Goal: Task Accomplishment & Management: Manage account settings

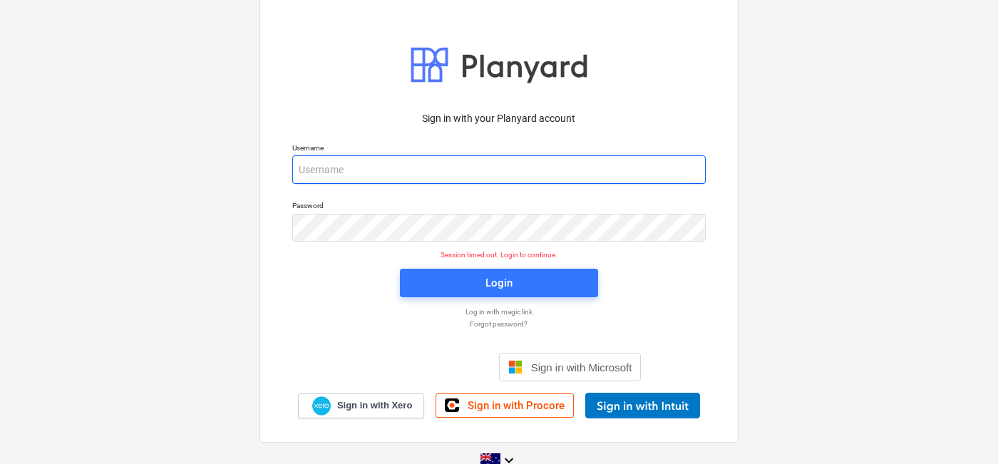
click at [416, 165] on input "email" at bounding box center [498, 169] width 413 height 29
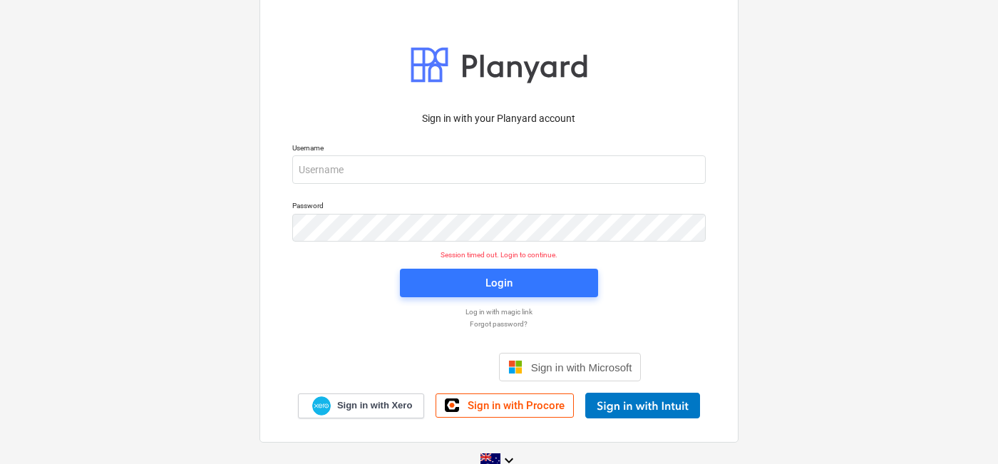
click at [792, 170] on div "Sign in with your Planyard account Username Password Session timed out. Login t…" at bounding box center [499, 231] width 998 height 515
click at [706, 170] on div at bounding box center [706, 170] width 0 height 0
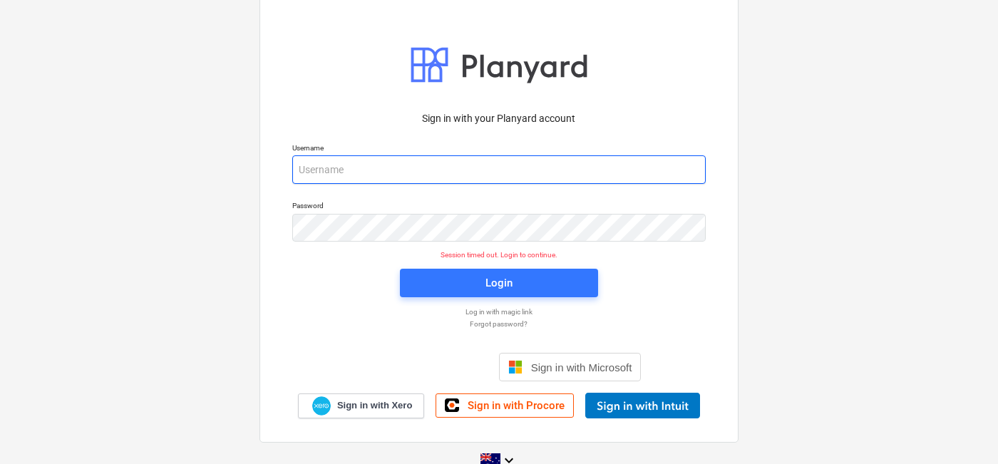
click at [648, 170] on input "email" at bounding box center [498, 169] width 413 height 29
click at [0, 464] on com-1password-button at bounding box center [0, 464] width 0 height 0
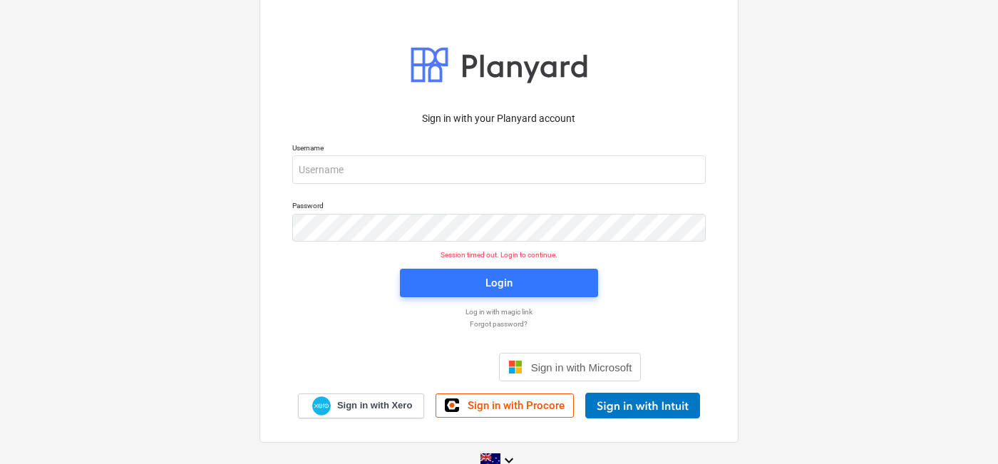
drag, startPoint x: 75, startPoint y: 326, endPoint x: 181, endPoint y: 254, distance: 128.3
click at [75, 326] on div "Sign in with your Planyard account Username Password Session timed out. Login t…" at bounding box center [499, 231] width 998 height 515
click at [375, 153] on p "Username" at bounding box center [498, 149] width 413 height 12
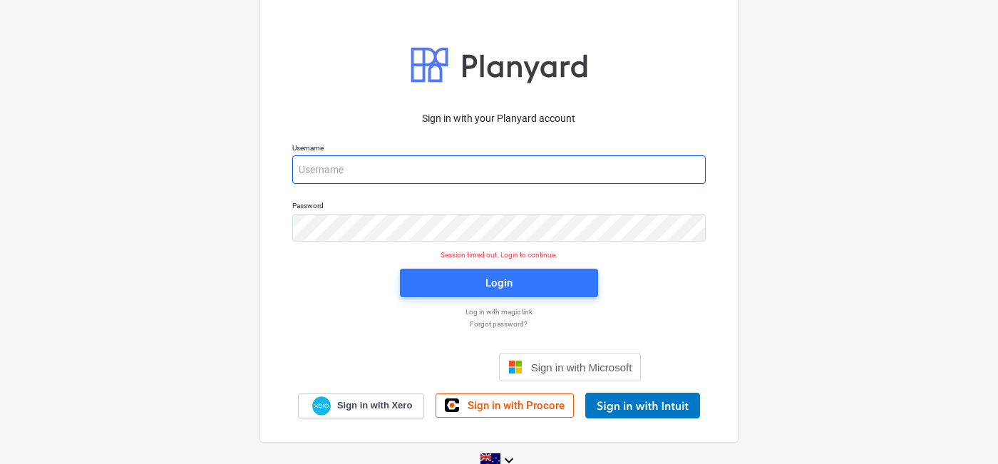
click at [371, 161] on input "email" at bounding box center [498, 169] width 413 height 29
click at [305, 160] on input "email" at bounding box center [498, 169] width 413 height 29
paste input "ann.grace.gordon@gmail.com"
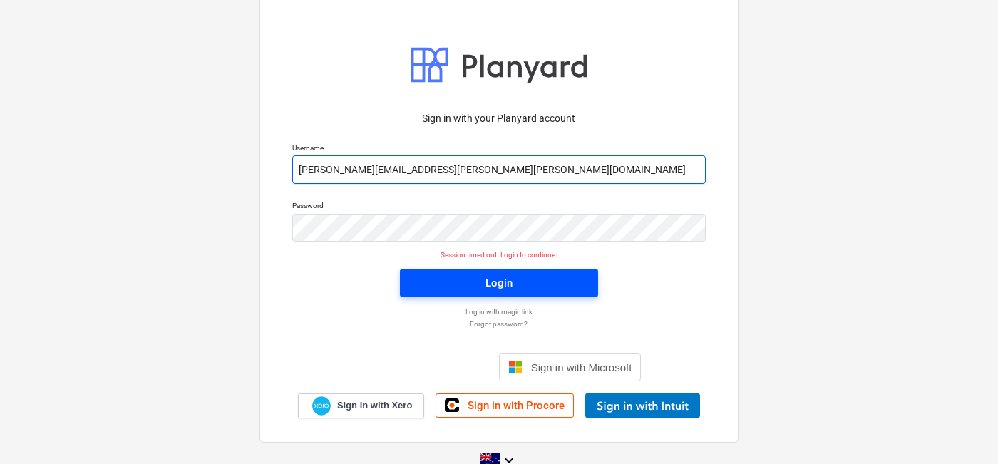
type input "ann.grace.gordon@gmail.com"
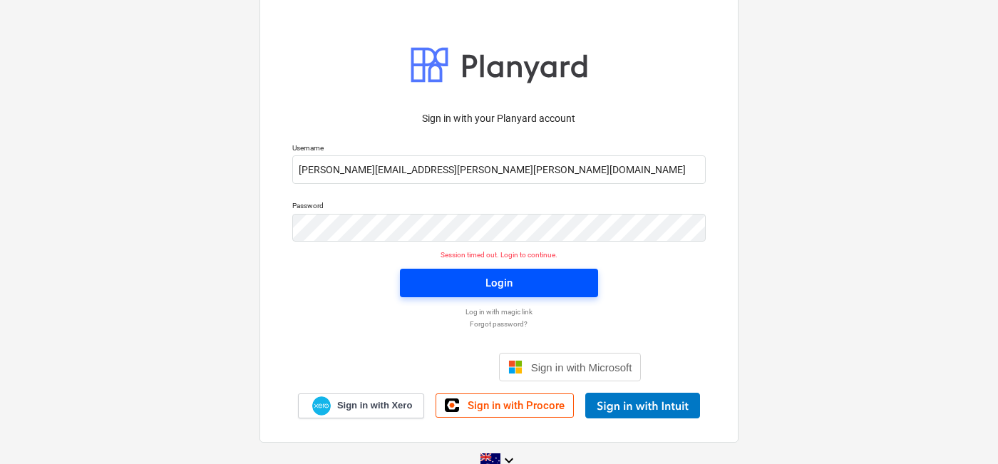
click at [485, 282] on div "Login" at bounding box center [498, 283] width 27 height 19
click at [507, 282] on div "Login" at bounding box center [498, 283] width 27 height 19
click at [101, 129] on div "Sign in with your Planyard account Username ann.grace.gordon@gmail.com Password…" at bounding box center [499, 231] width 998 height 515
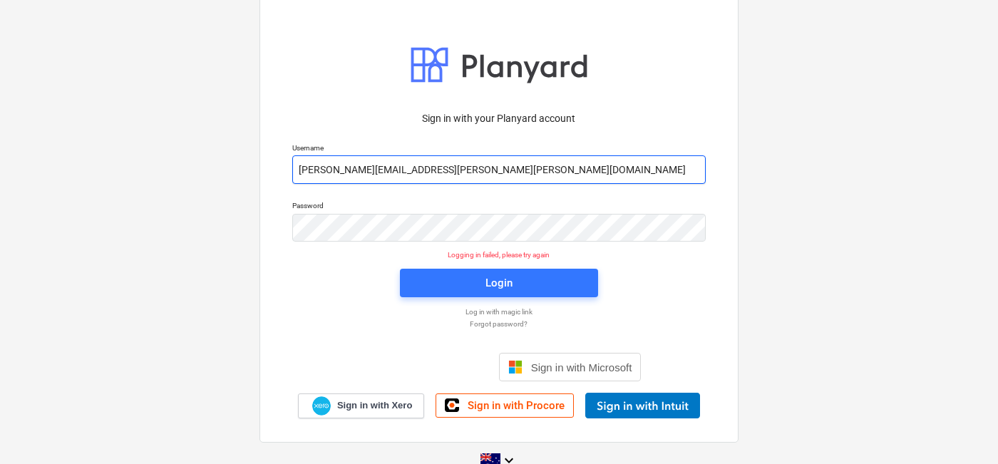
click at [525, 160] on input "ann.grace.gordon@gmail.com" at bounding box center [498, 169] width 413 height 29
click at [0, 464] on com-1password-button at bounding box center [0, 464] width 0 height 0
click at [464, 159] on input "ann.grace.gordon@gmail.com" at bounding box center [498, 169] width 413 height 29
drag, startPoint x: 468, startPoint y: 170, endPoint x: 138, endPoint y: 160, distance: 330.9
click at [138, 160] on div "Sign in with your Planyard account Username ann.grace.gordon@gmail.com Password…" at bounding box center [499, 231] width 998 height 515
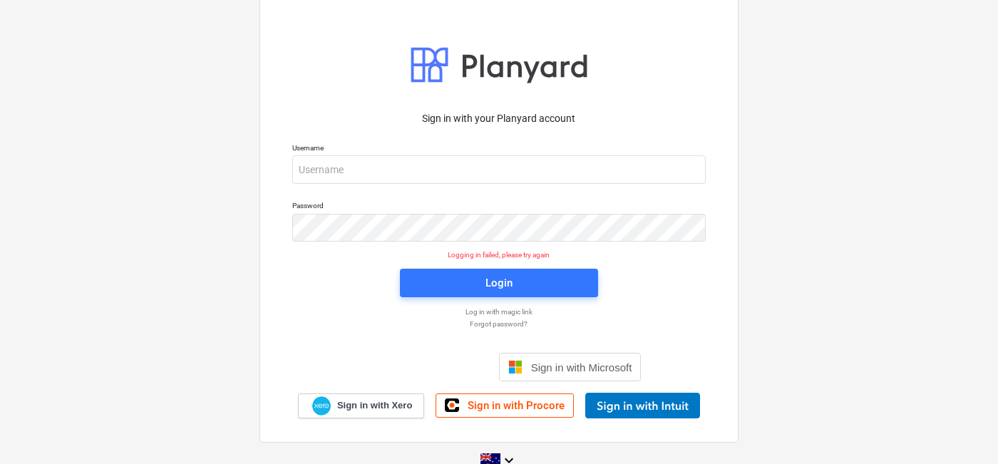
click at [148, 217] on div "Sign in with your Planyard account Username Password Logging in failed, please …" at bounding box center [499, 231] width 998 height 515
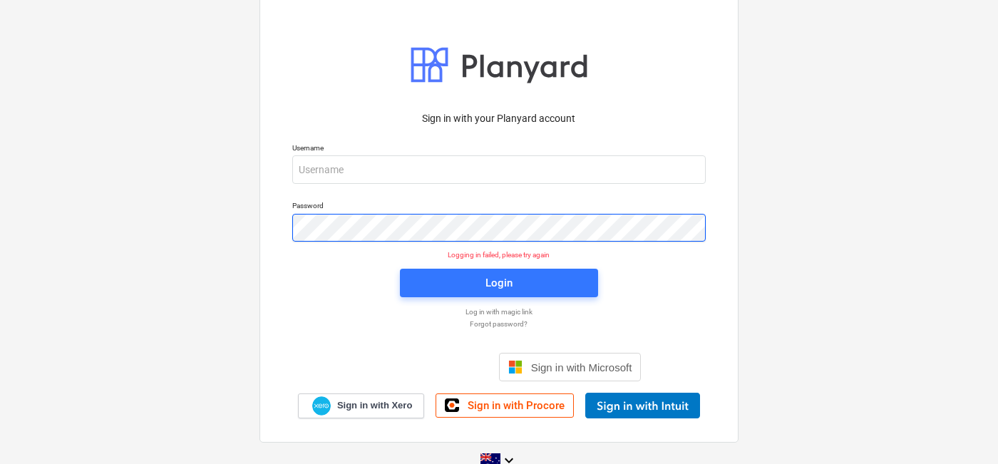
click at [118, 207] on div "Sign in with your Planyard account Username Password Logging in failed, please …" at bounding box center [499, 231] width 998 height 515
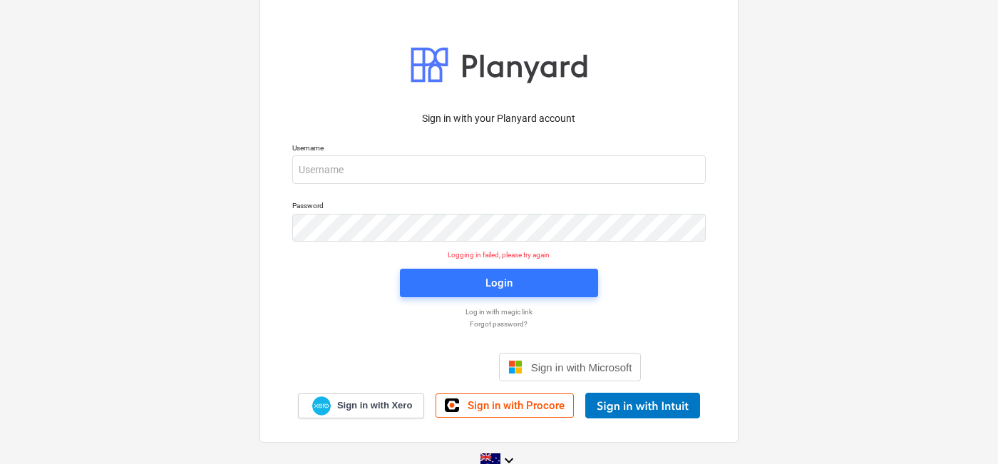
click at [115, 208] on div "Sign in with your Planyard account Username Password Logging in failed, please …" at bounding box center [499, 231] width 998 height 515
click at [706, 170] on div at bounding box center [706, 170] width 0 height 0
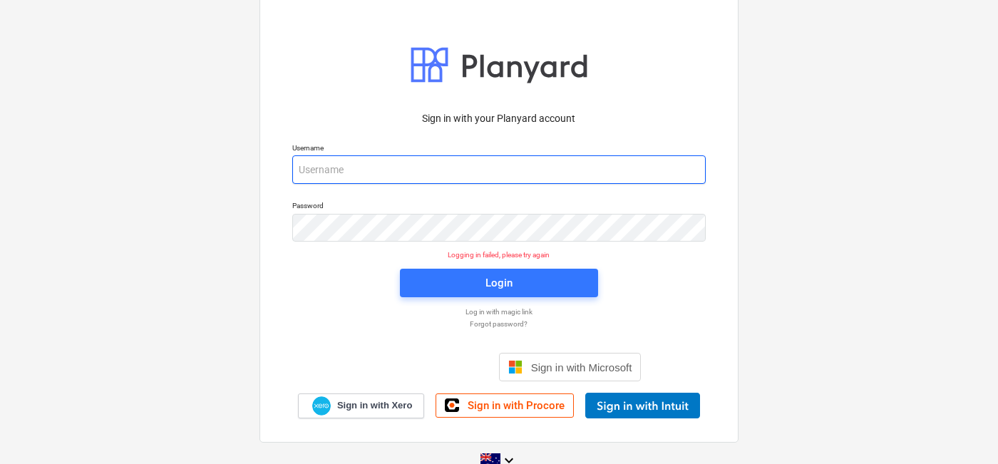
click at [429, 157] on input "email" at bounding box center [498, 169] width 413 height 29
click at [0, 464] on com-1password-button at bounding box center [0, 464] width 0 height 0
type input "invoices@epicbuilds.com.au"
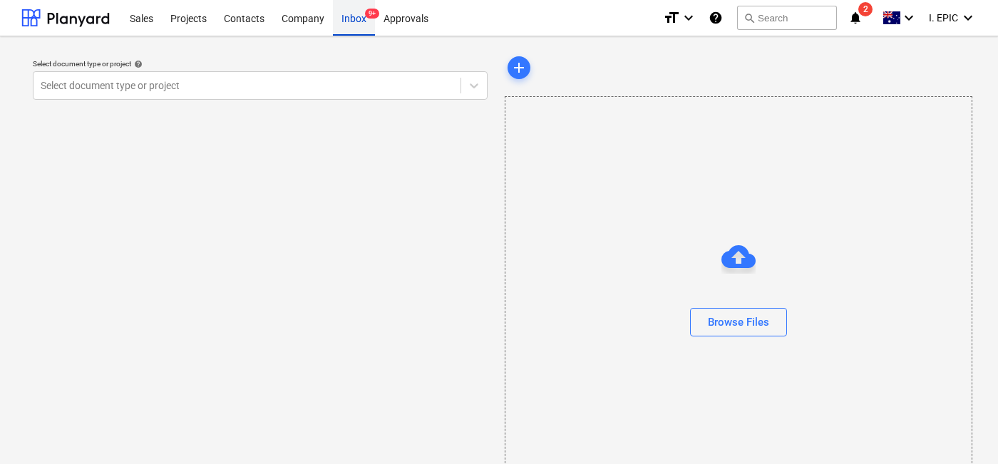
click at [348, 14] on div "Inbox 9+" at bounding box center [354, 17] width 42 height 36
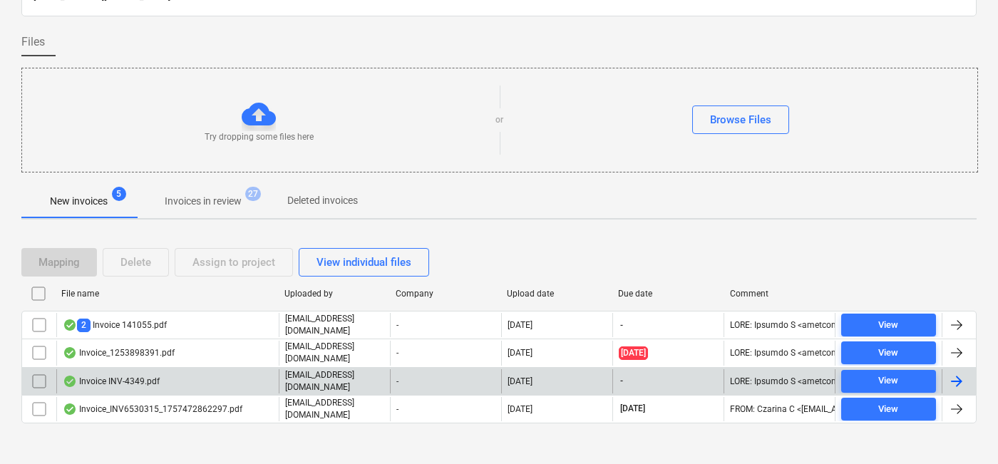
scroll to position [87, 0]
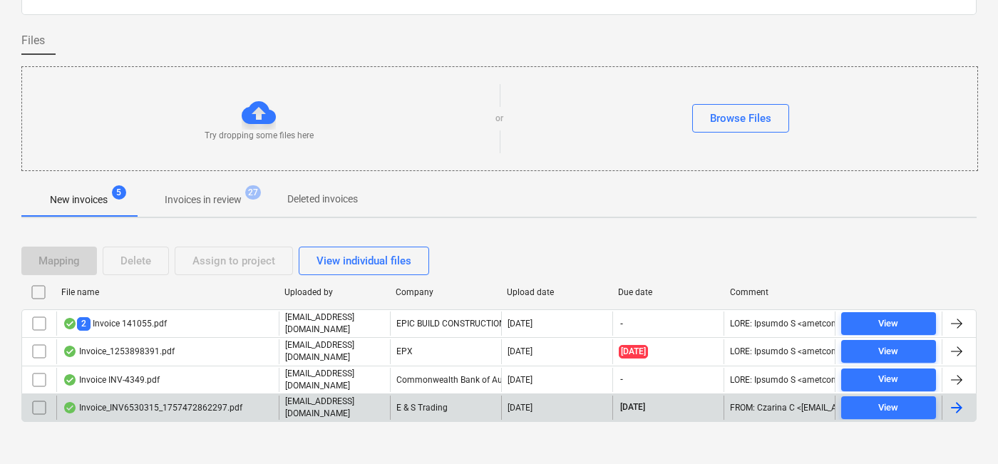
click at [133, 402] on div "Invoice_INV6530315_1757472862297.pdf" at bounding box center [153, 407] width 180 height 11
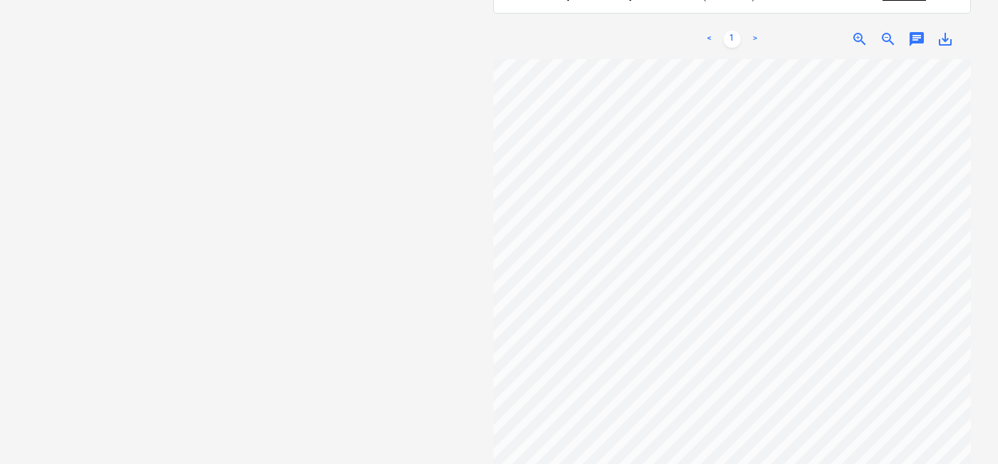
scroll to position [79, 0]
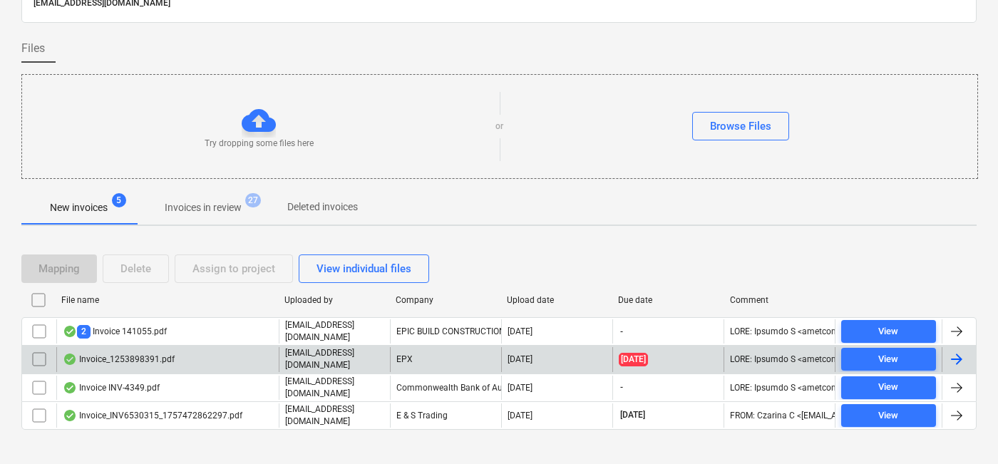
scroll to position [87, 0]
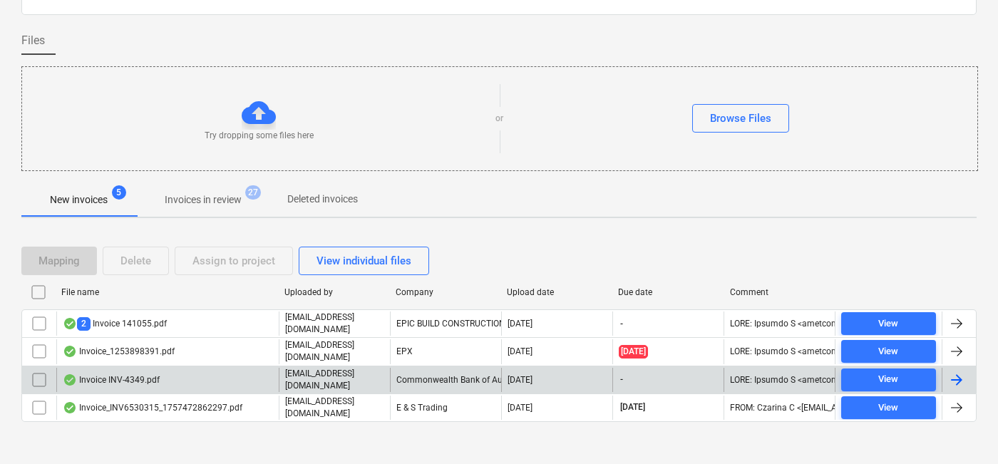
click at [119, 375] on div "Invoice INV-4349.pdf" at bounding box center [111, 379] width 97 height 11
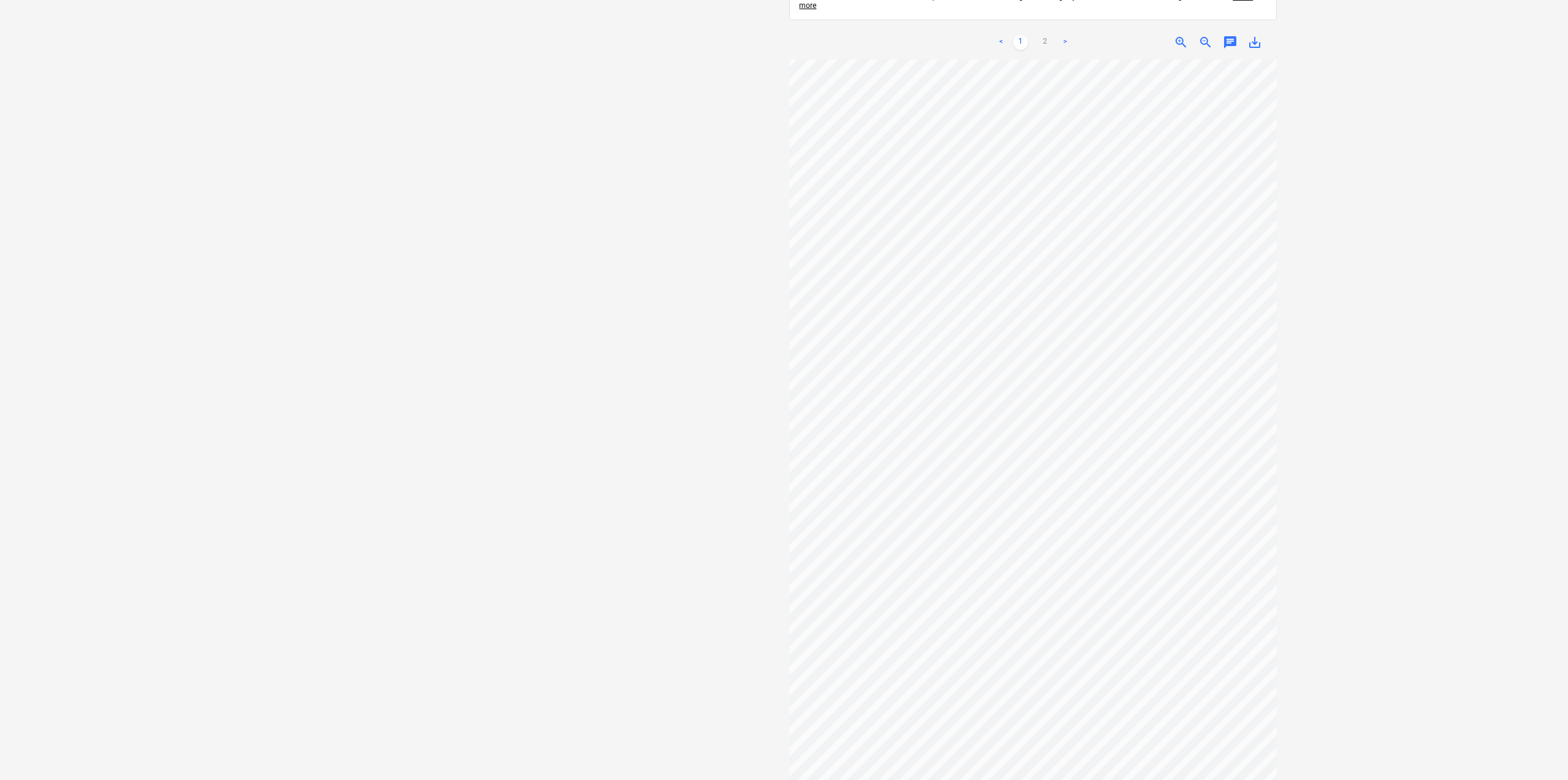
scroll to position [12, 0]
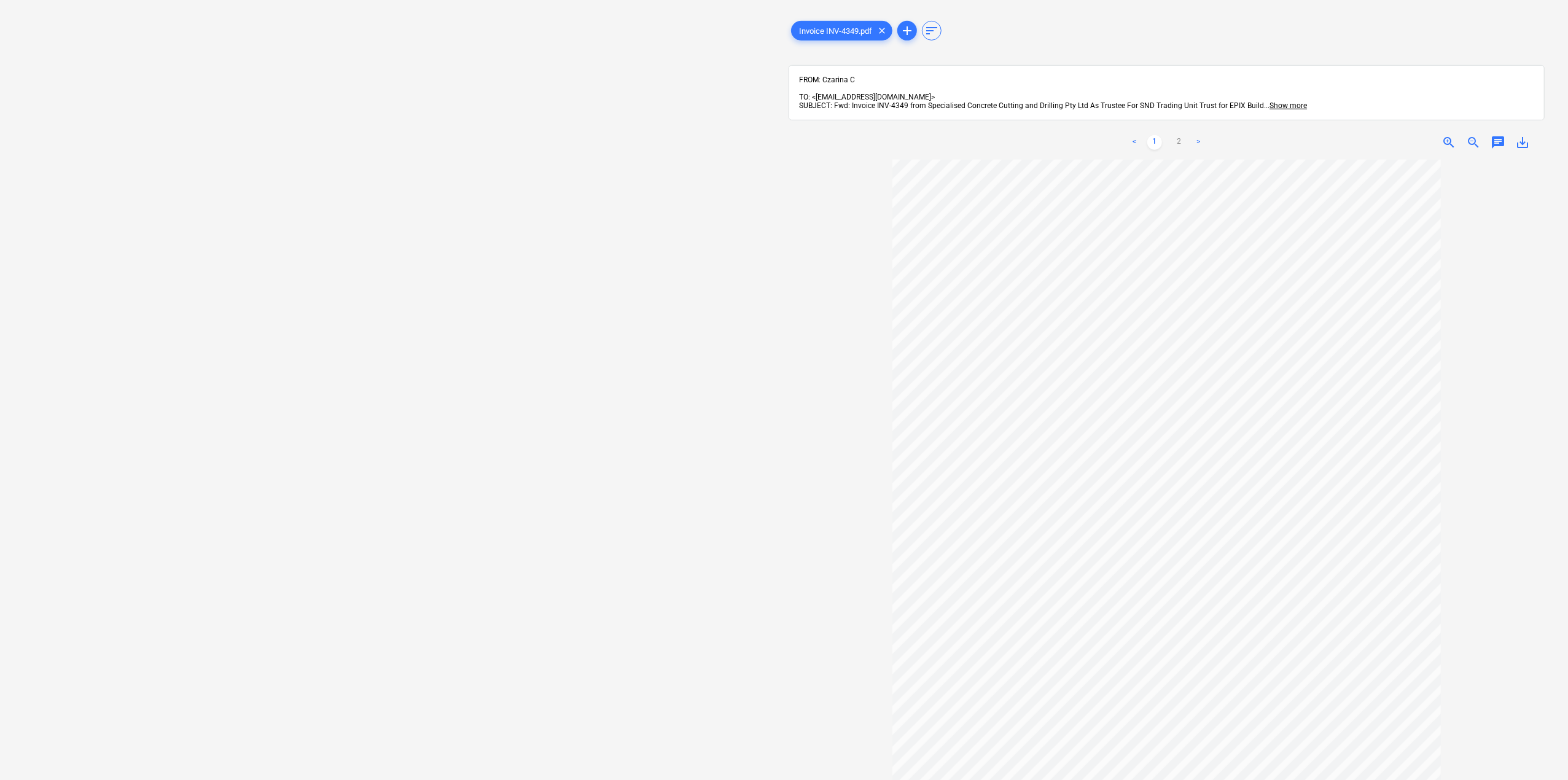
click at [102, 399] on div "Select document type or project help Select document type or project" at bounding box center [401, 350] width 765 height 890
click at [563, 232] on div "Select document type or project help Select document type or project" at bounding box center [401, 350] width 765 height 890
click at [233, 363] on div "Select document type or project help Select document type or project" at bounding box center [401, 350] width 765 height 890
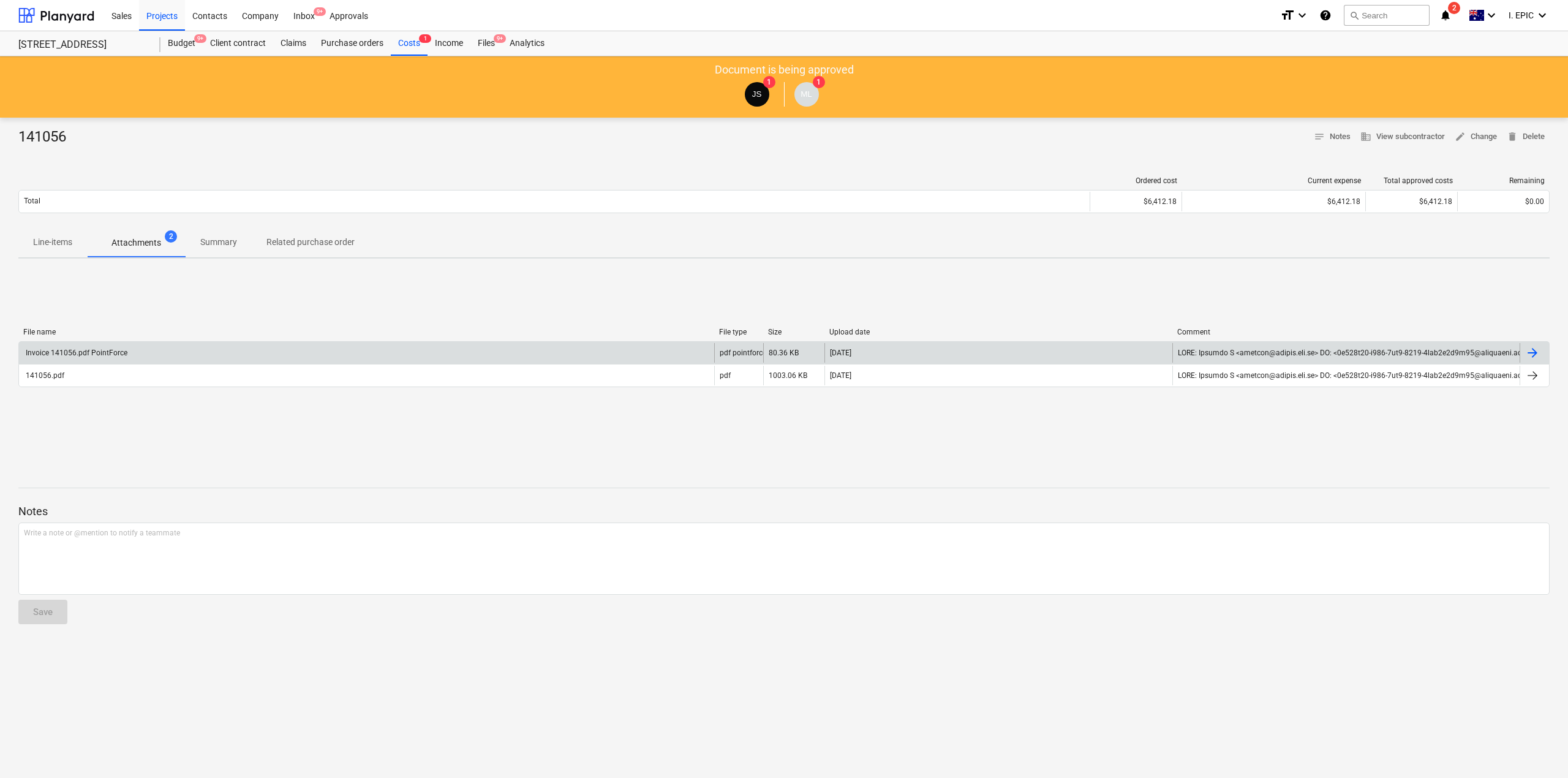
click at [92, 351] on div "Invoice 141056.pdf PointForce" at bounding box center [76, 353] width 103 height 9
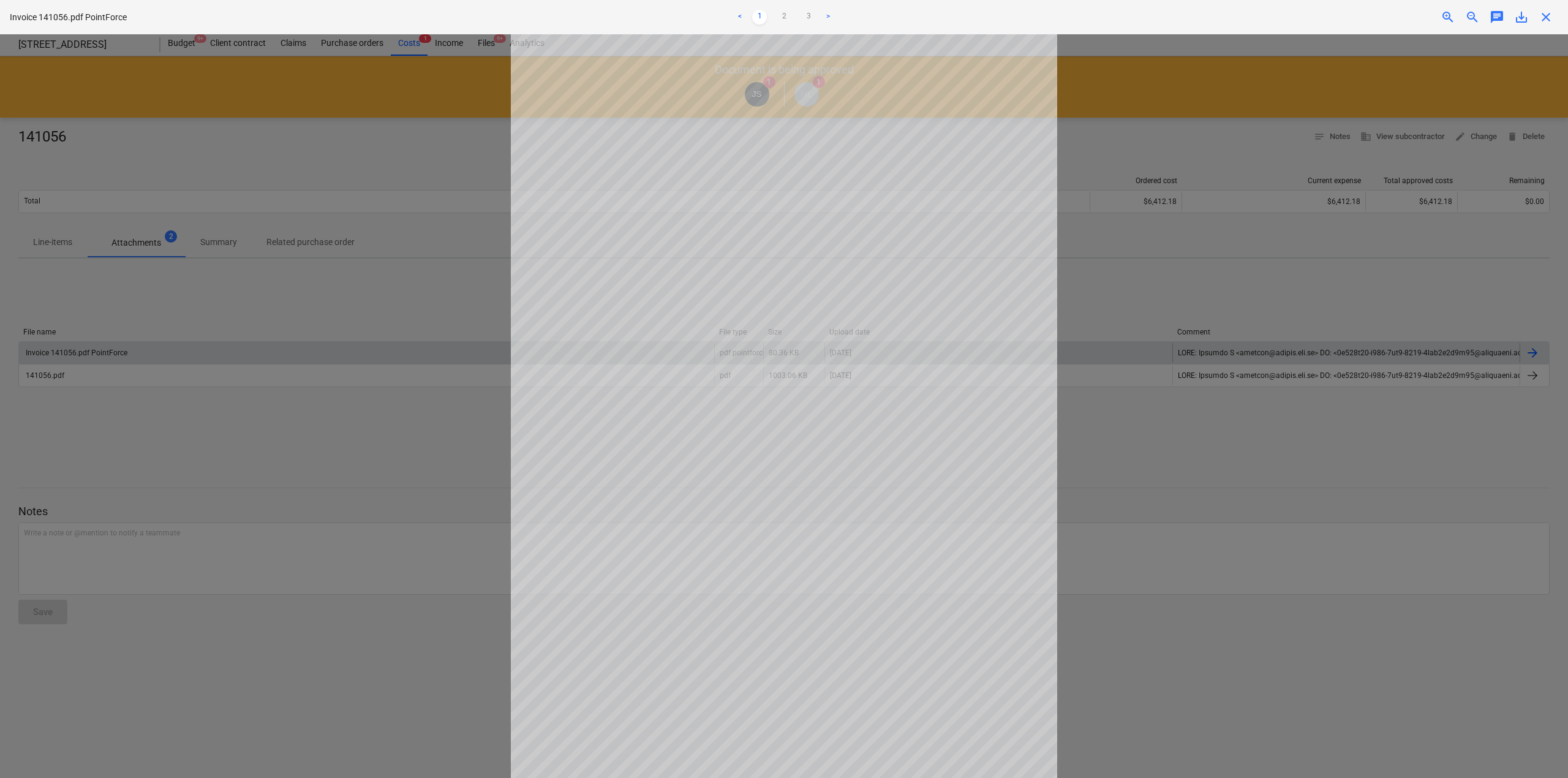
click at [282, 689] on div at bounding box center [784, 406] width 1568 height 744
click at [1333, 559] on div at bounding box center [784, 406] width 1568 height 744
click at [340, 408] on div at bounding box center [784, 406] width 1568 height 744
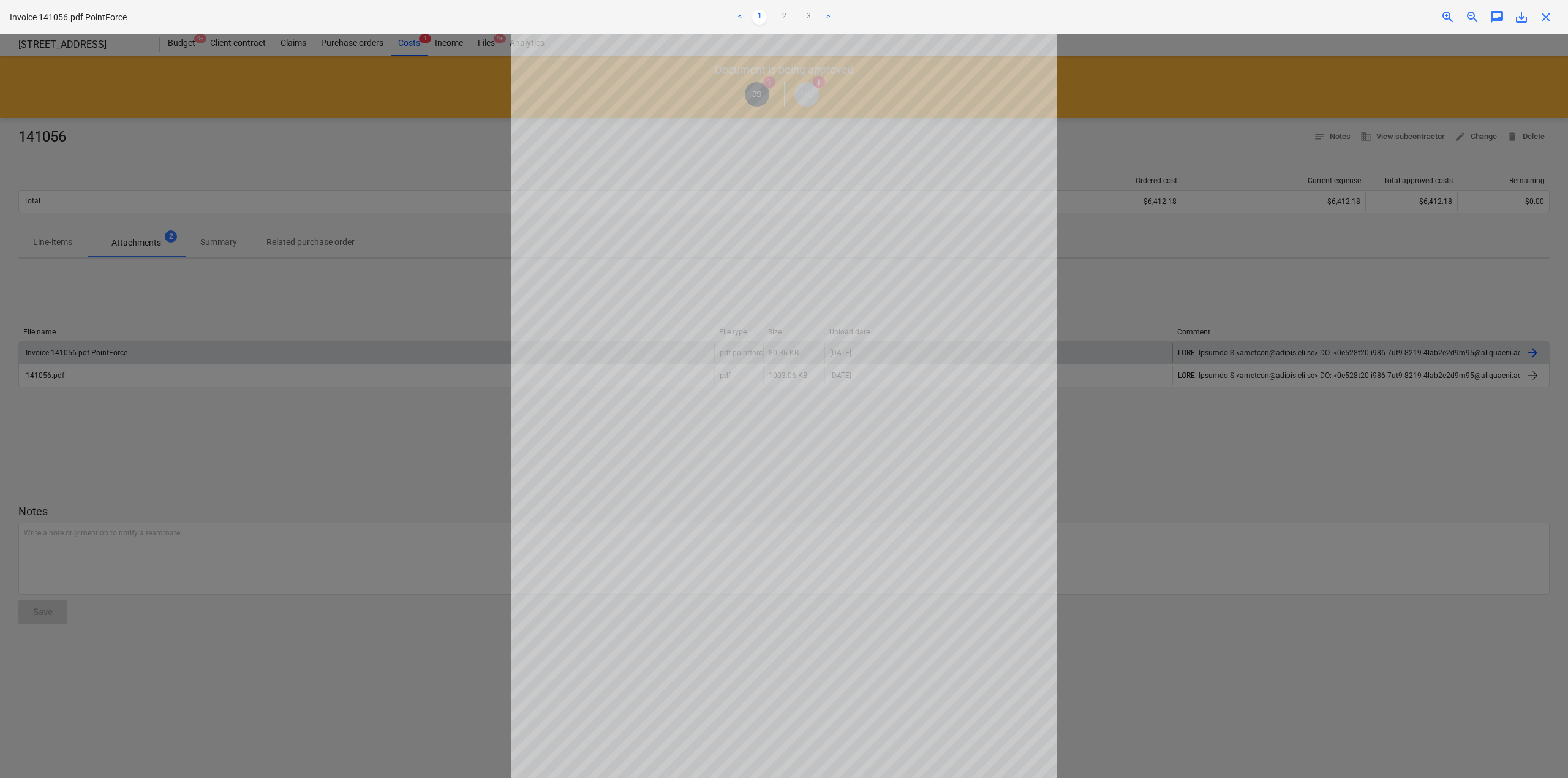
click at [1546, 21] on span "close" at bounding box center [1546, 16] width 15 height 15
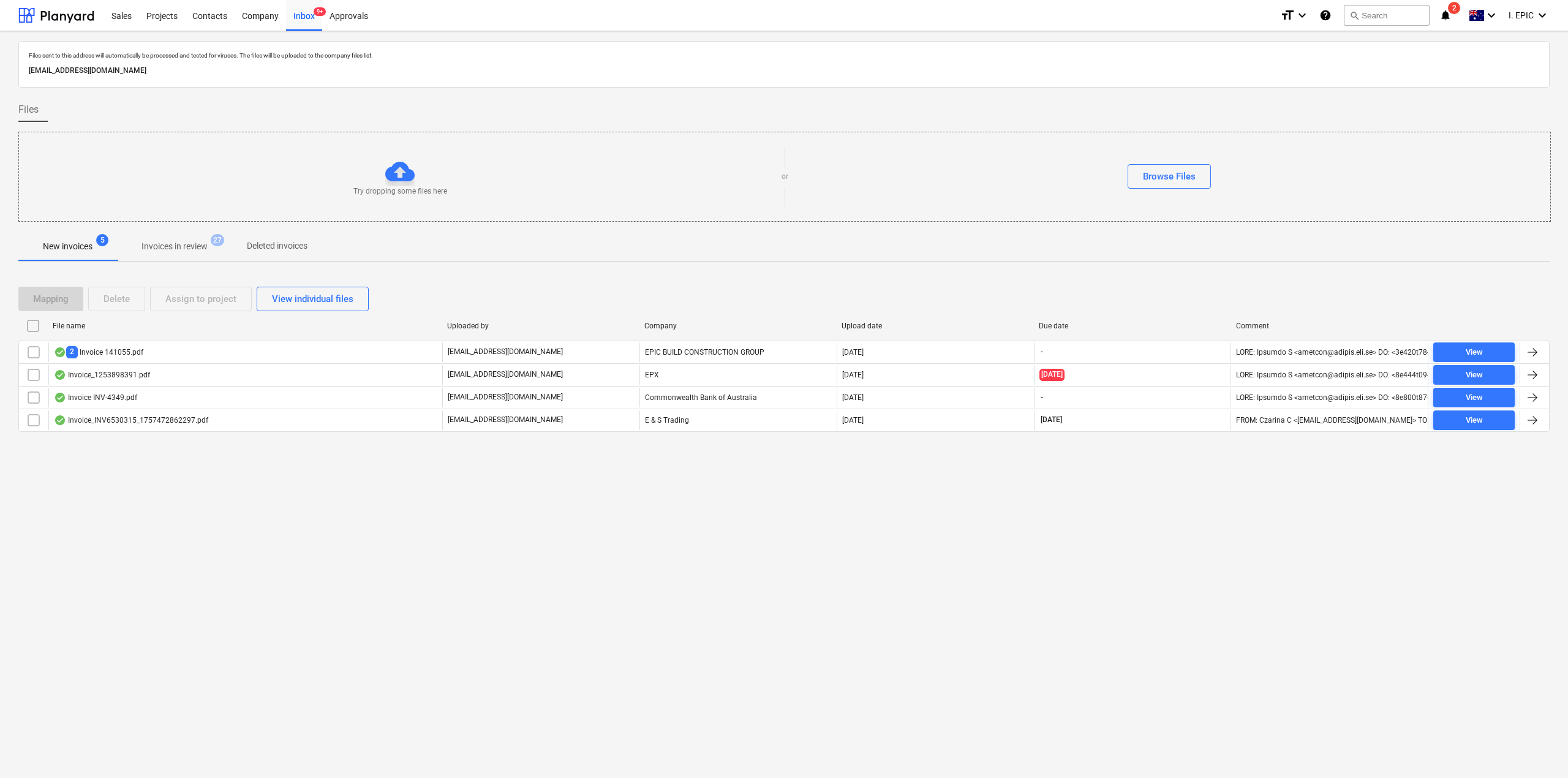
click at [423, 597] on div "Files sent to this address will automatically be processed and tested for virus…" at bounding box center [784, 404] width 1568 height 747
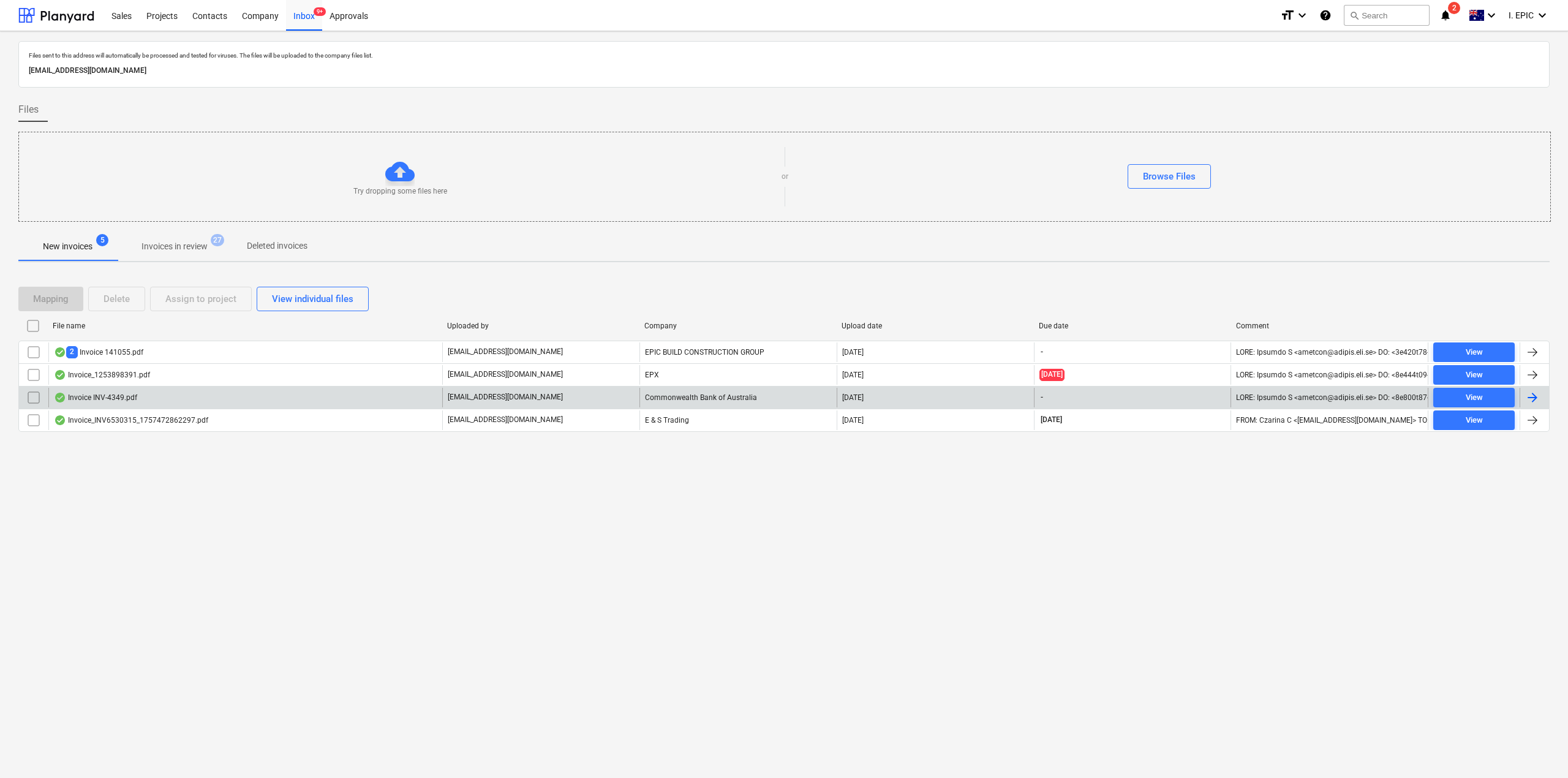
click at [107, 407] on div "Invoice INV-4349.pdf" at bounding box center [245, 397] width 394 height 20
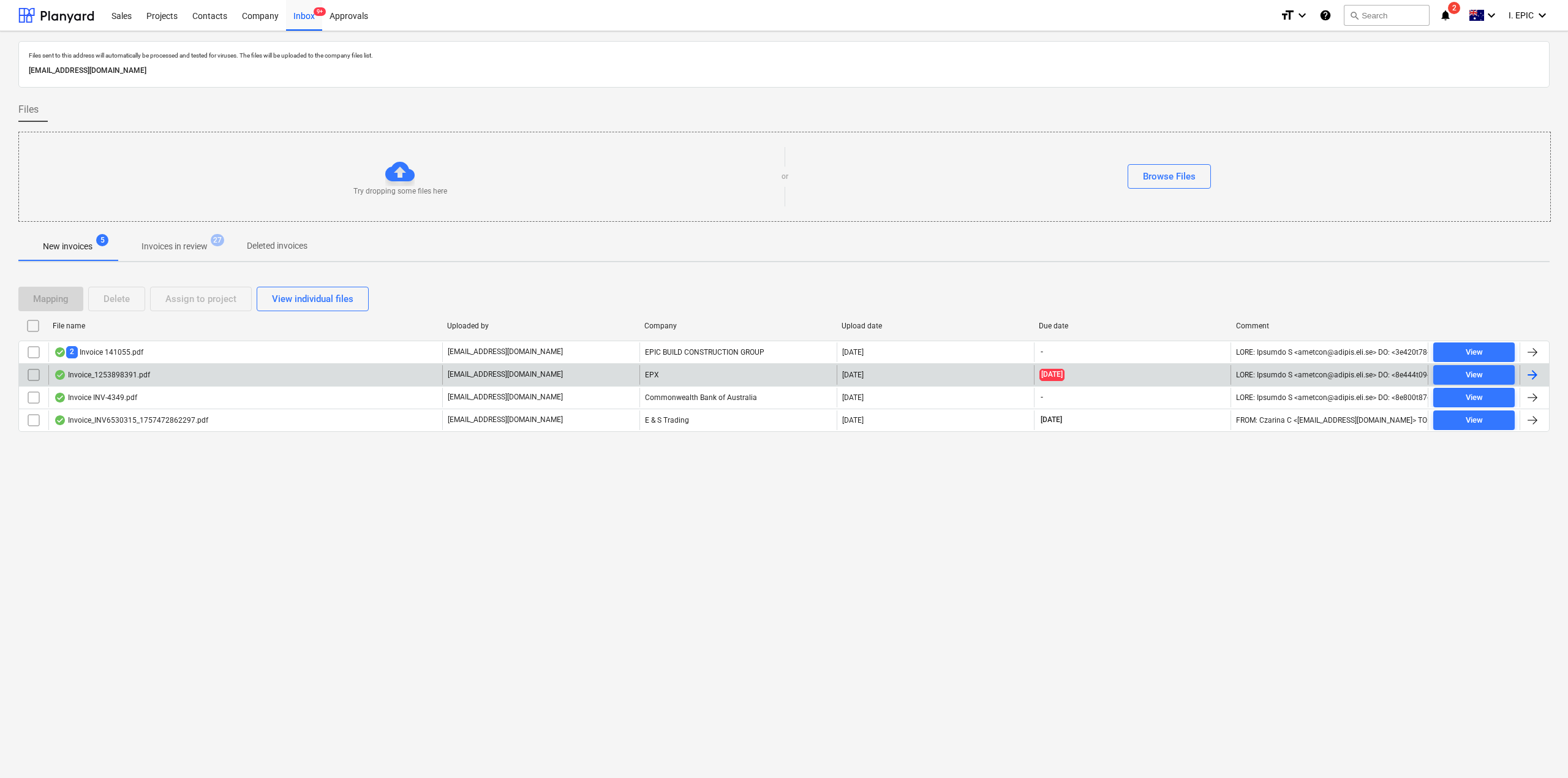
click at [108, 372] on div "Invoice_1253898391.pdf" at bounding box center [102, 375] width 96 height 9
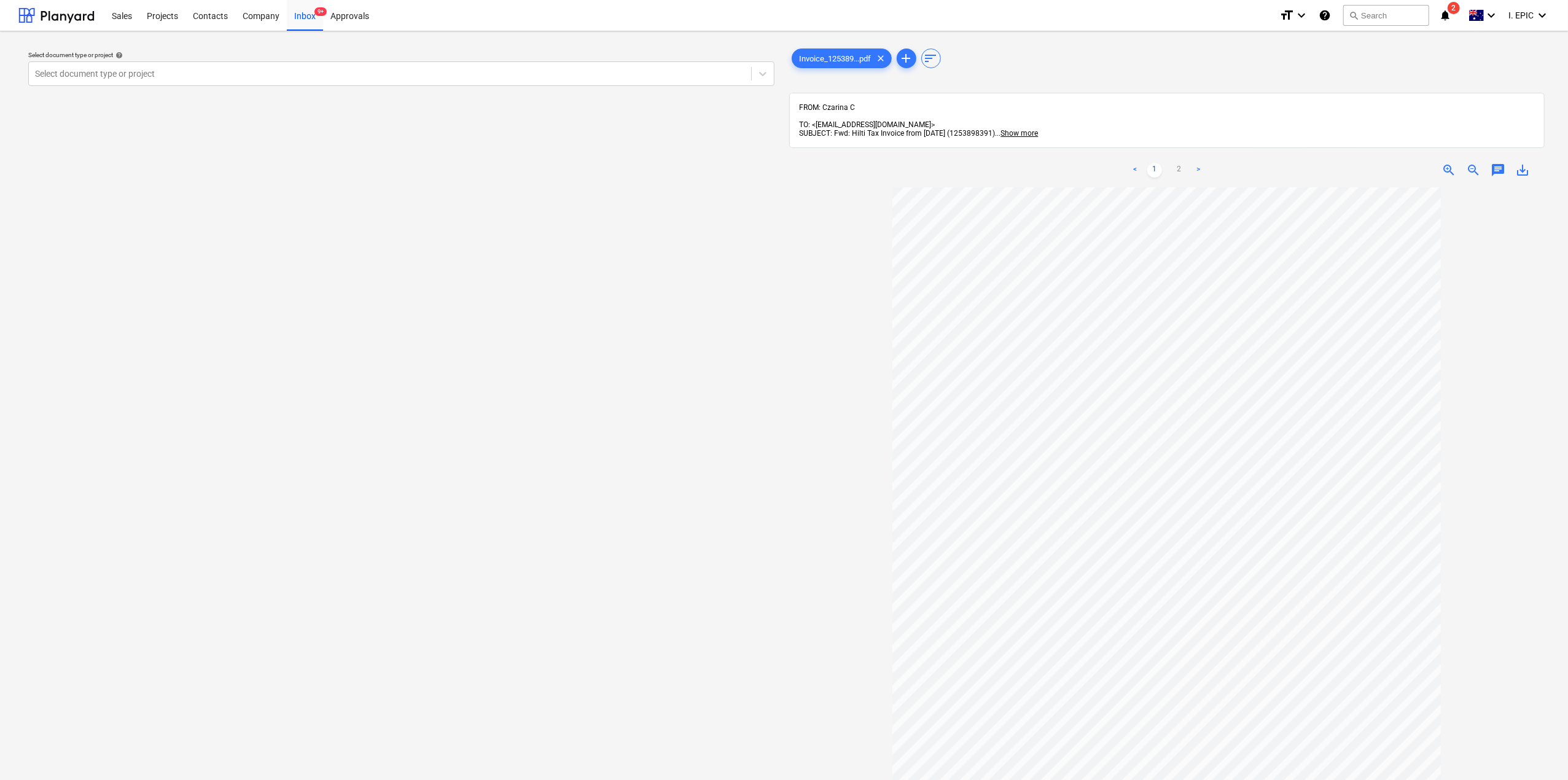
drag, startPoint x: 524, startPoint y: 410, endPoint x: 192, endPoint y: 102, distance: 452.9
click at [524, 409] on div "Select document type or project help Select document type or project" at bounding box center [401, 490] width 766 height 897
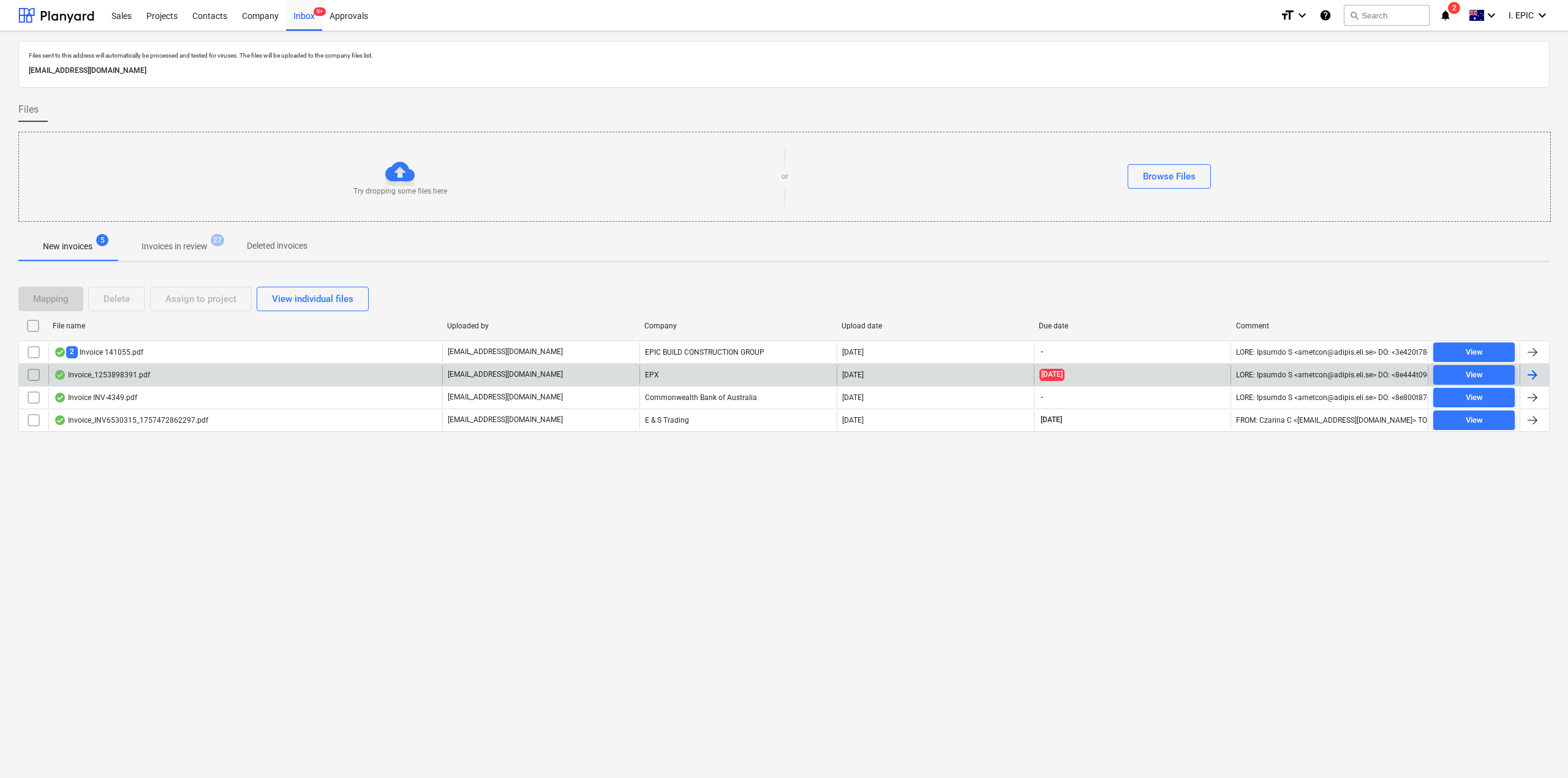
click at [123, 377] on div "Invoice_1253898391.pdf" at bounding box center [102, 375] width 96 height 9
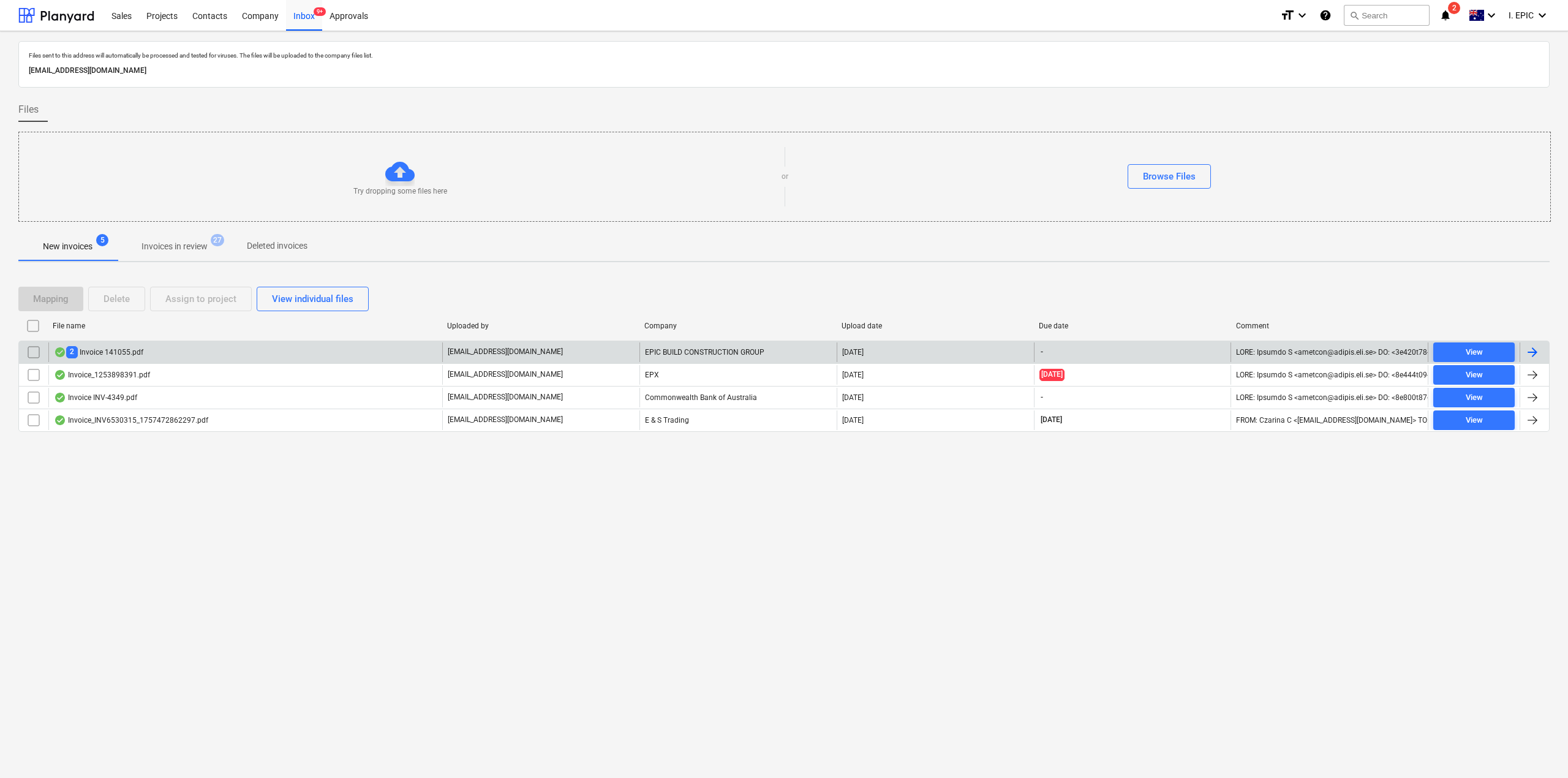
click at [686, 349] on div "EPIC BUILD CONSTRUCTION GROUP" at bounding box center [738, 352] width 198 height 20
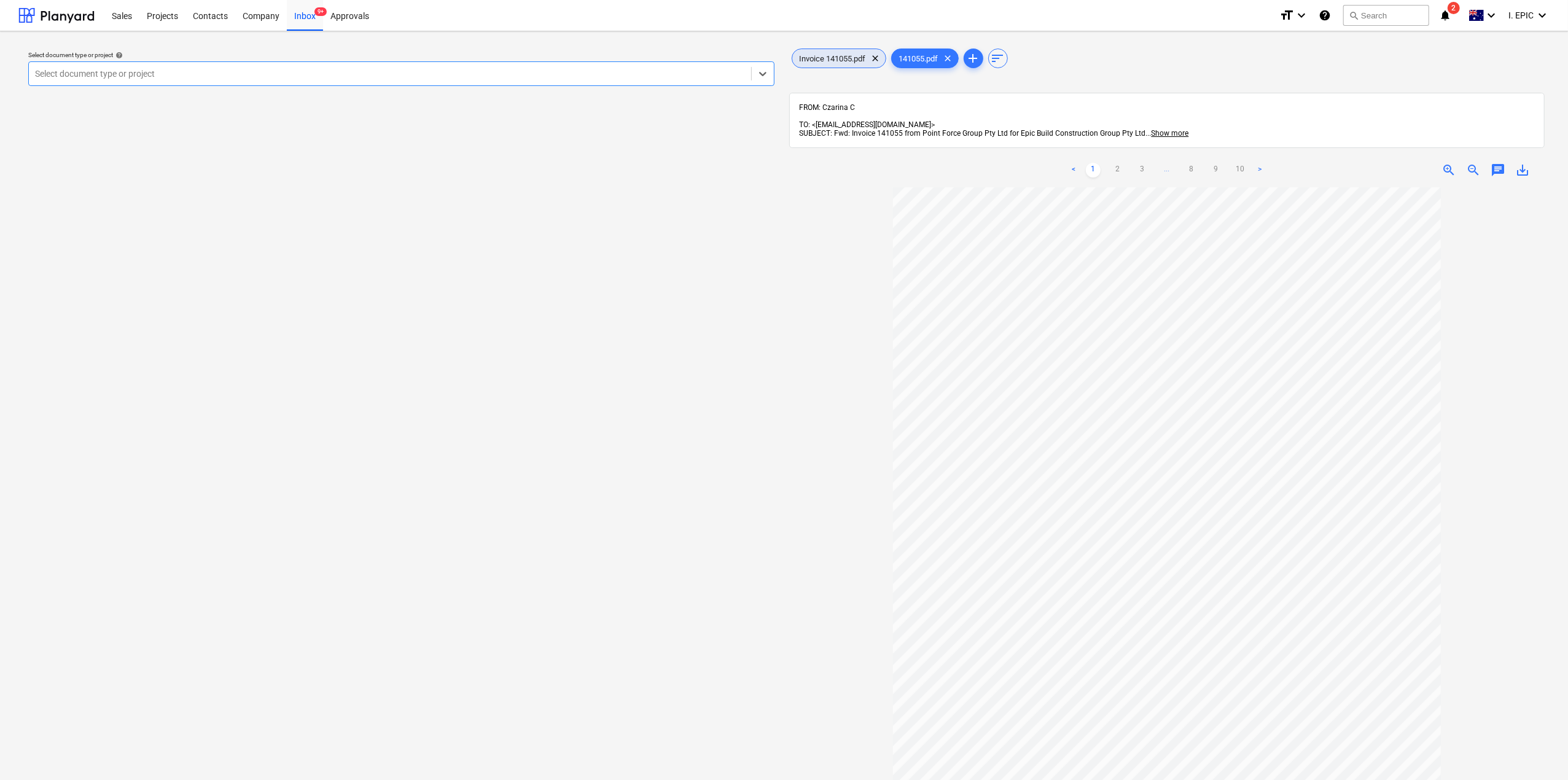
click at [838, 59] on span "Invoice 141055.pdf" at bounding box center [833, 59] width 81 height 9
click at [1524, 165] on span "save_alt" at bounding box center [1522, 170] width 15 height 15
click at [924, 57] on span "141055.pdf" at bounding box center [918, 59] width 54 height 9
click at [1526, 165] on span "save_alt" at bounding box center [1522, 170] width 15 height 15
click at [822, 53] on div "Invoice 141055.pdf clear" at bounding box center [839, 58] width 95 height 20
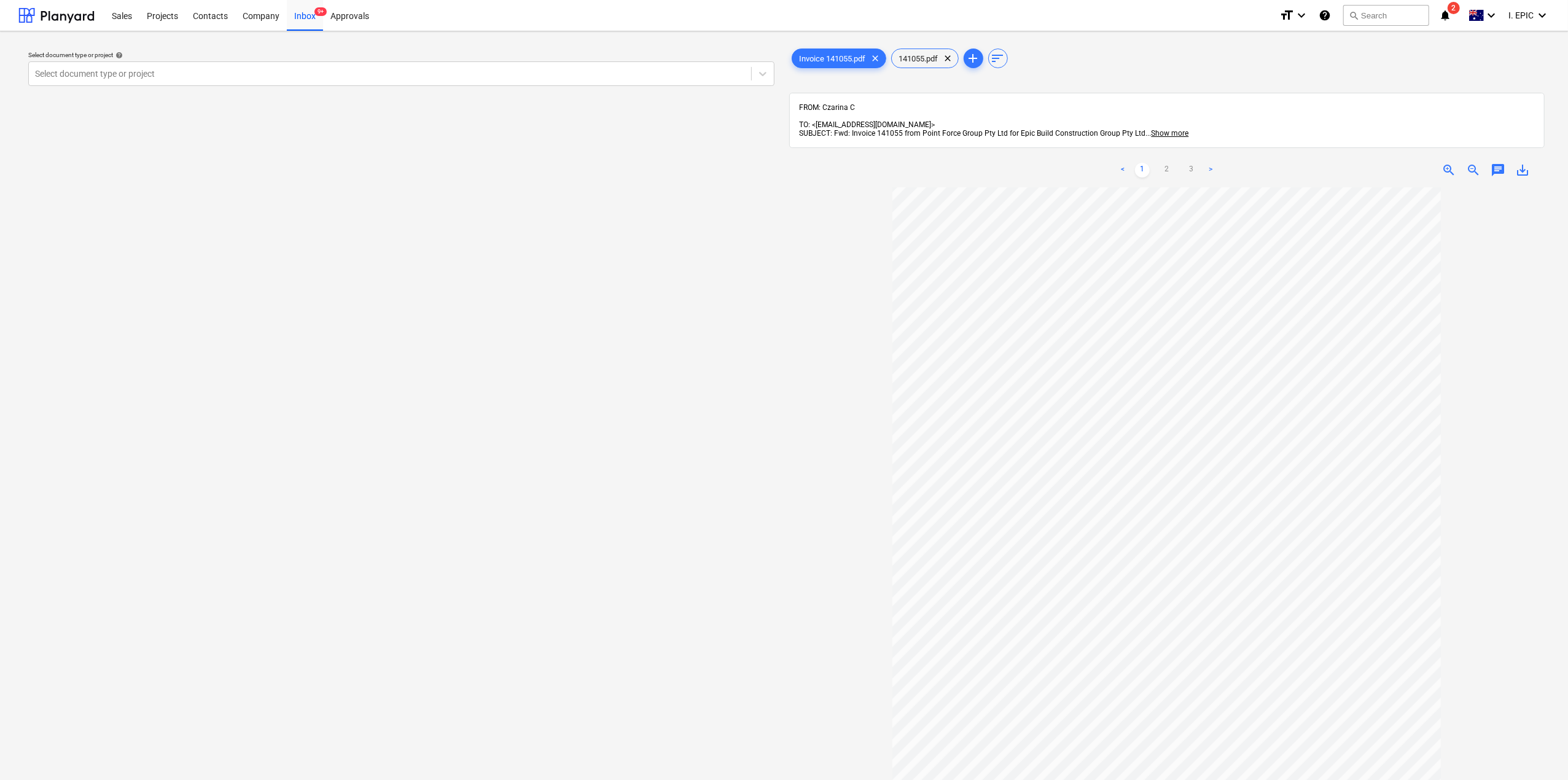
scroll to position [32, 0]
click at [1511, 294] on div at bounding box center [1167, 559] width 756 height 746
click at [1500, 163] on span "chat" at bounding box center [1497, 170] width 15 height 15
click at [1335, 308] on div "Write a note or @mention to notify a teammate ﻿" at bounding box center [1411, 299] width 246 height 72
click at [1307, 347] on div "Save" at bounding box center [1313, 353] width 20 height 16
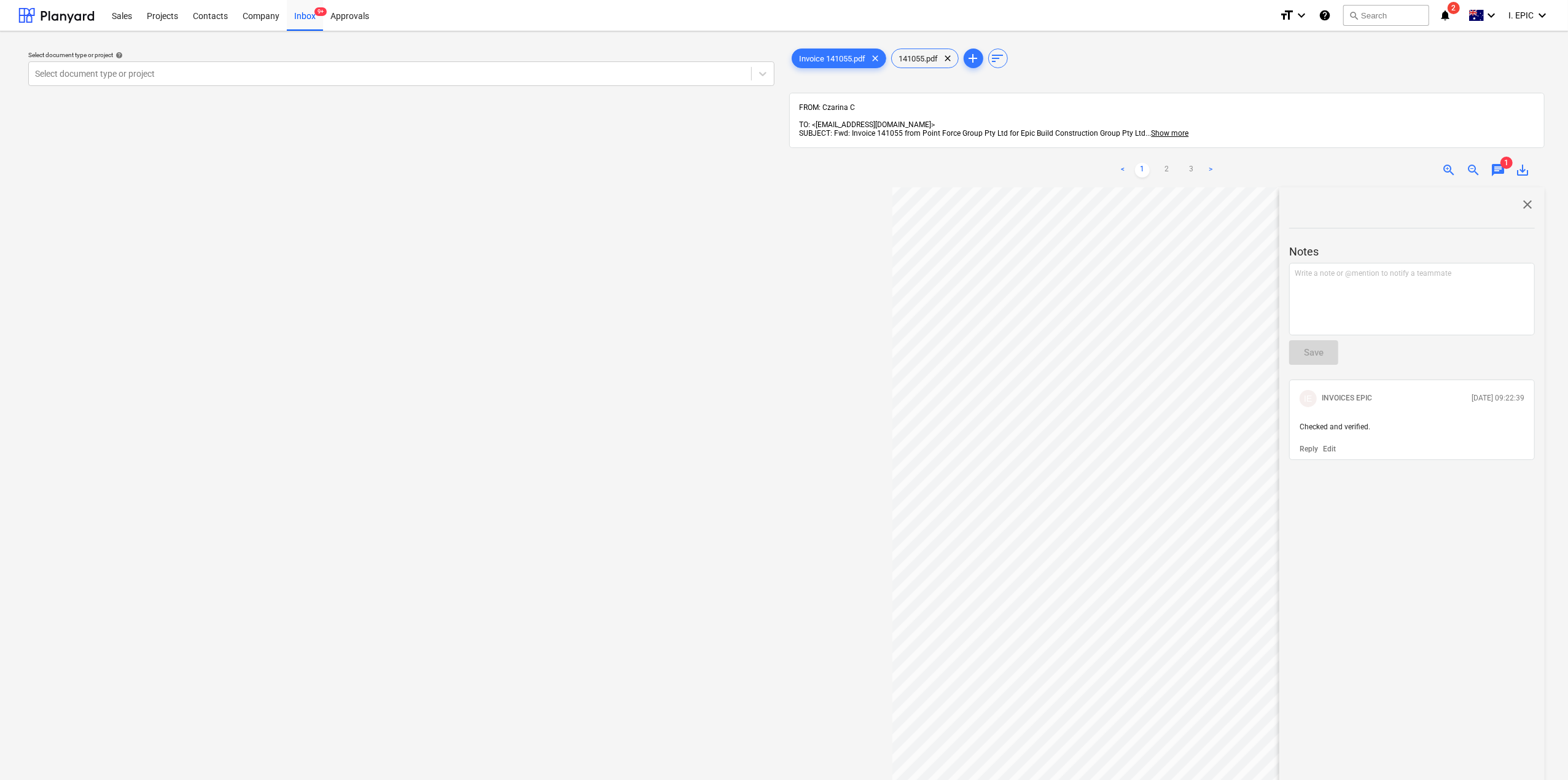
click at [1520, 197] on span "close" at bounding box center [1527, 204] width 15 height 15
click at [760, 84] on div at bounding box center [762, 73] width 22 height 23
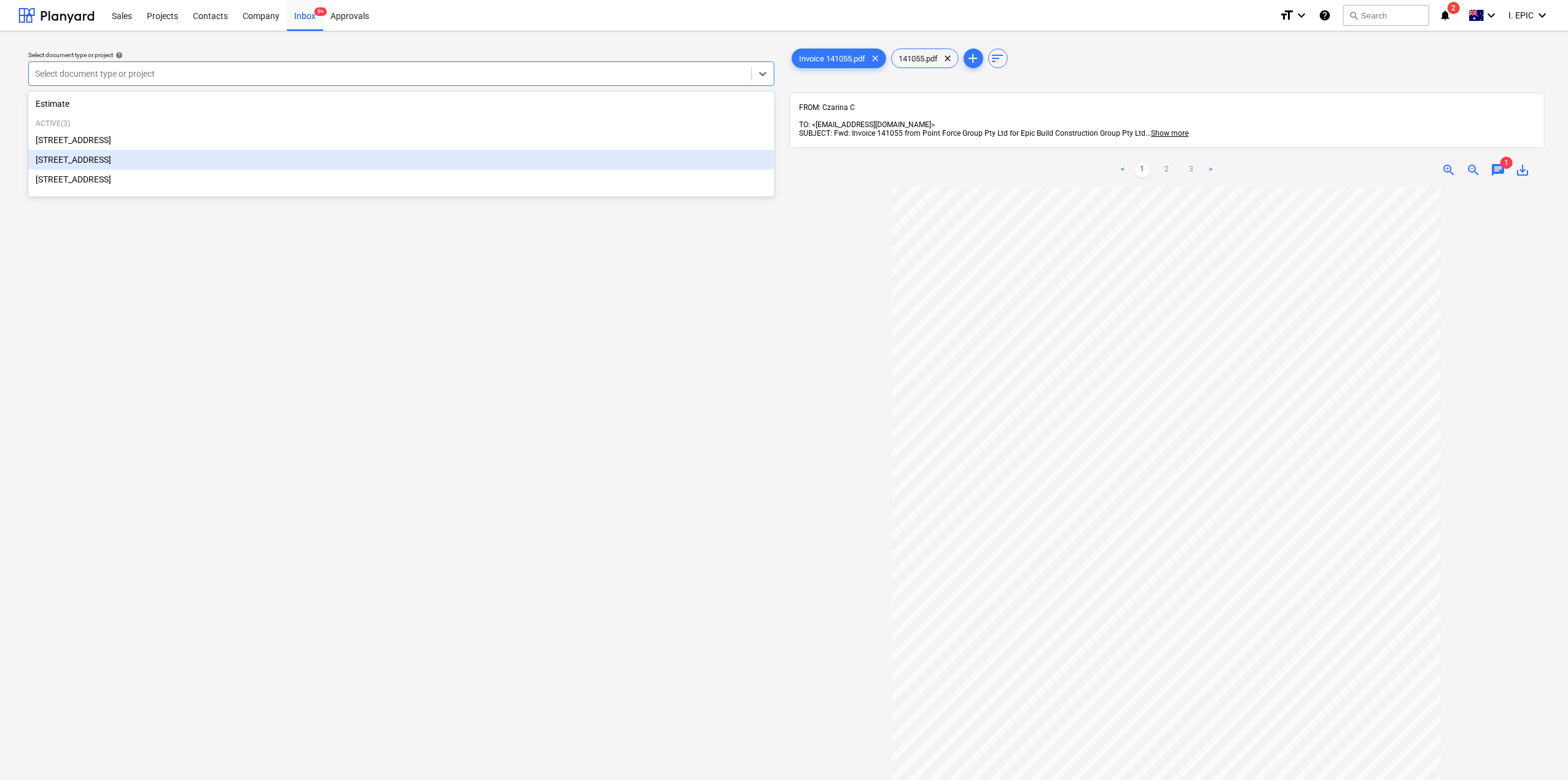
click at [116, 164] on div "248 Bay Rd, Sandringham" at bounding box center [401, 159] width 746 height 20
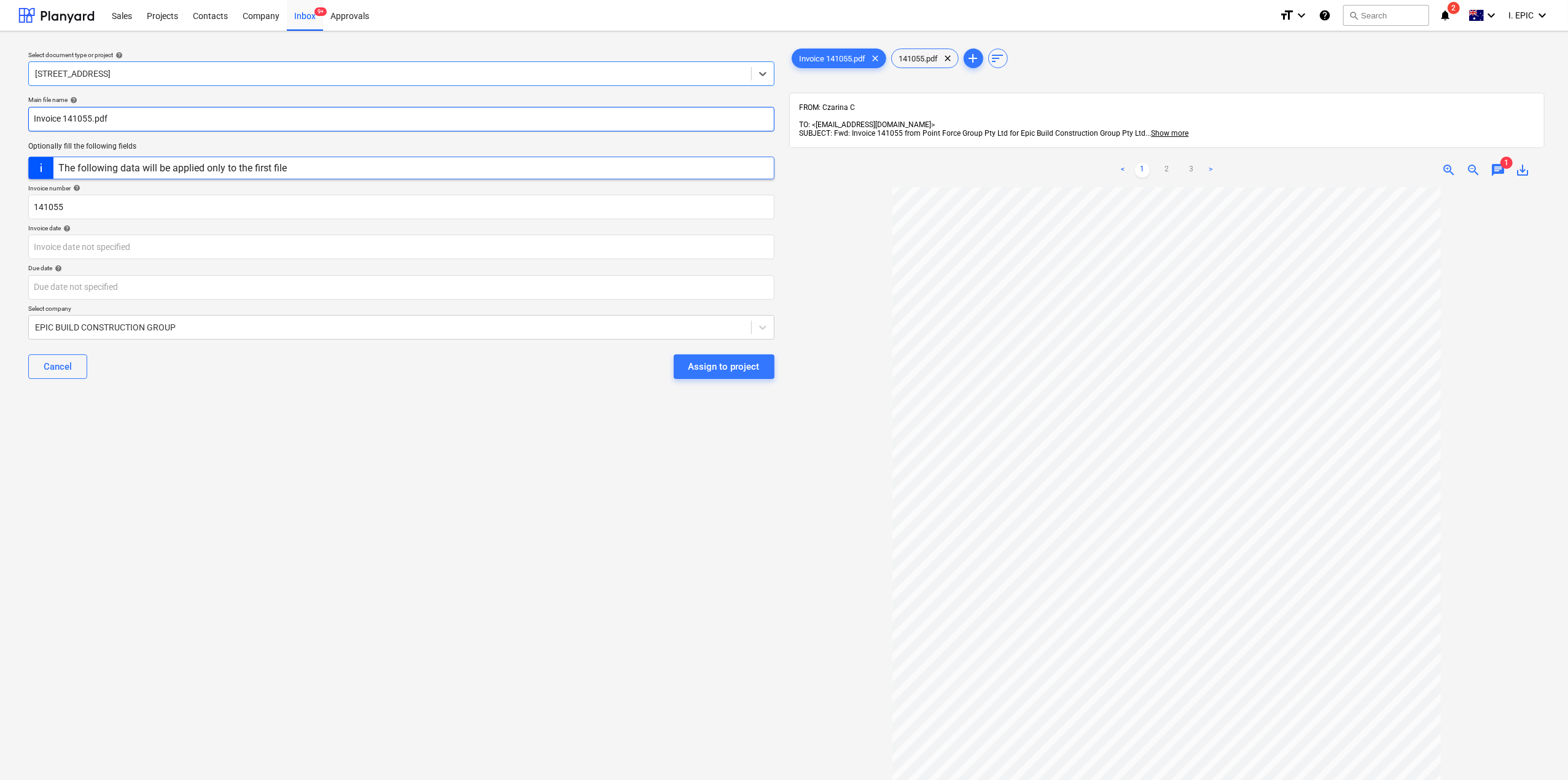
click at [177, 107] on input "Invoice 141055.pdf" at bounding box center [401, 119] width 746 height 25
type input "Invoice 141055.pdf PointForce"
click at [125, 212] on input "141055" at bounding box center [401, 207] width 746 height 25
click at [113, 243] on body "Sales Projects Contacts Company Inbox 9+ Approvals format_size keyboard_arrow_d…" at bounding box center [784, 390] width 1568 height 780
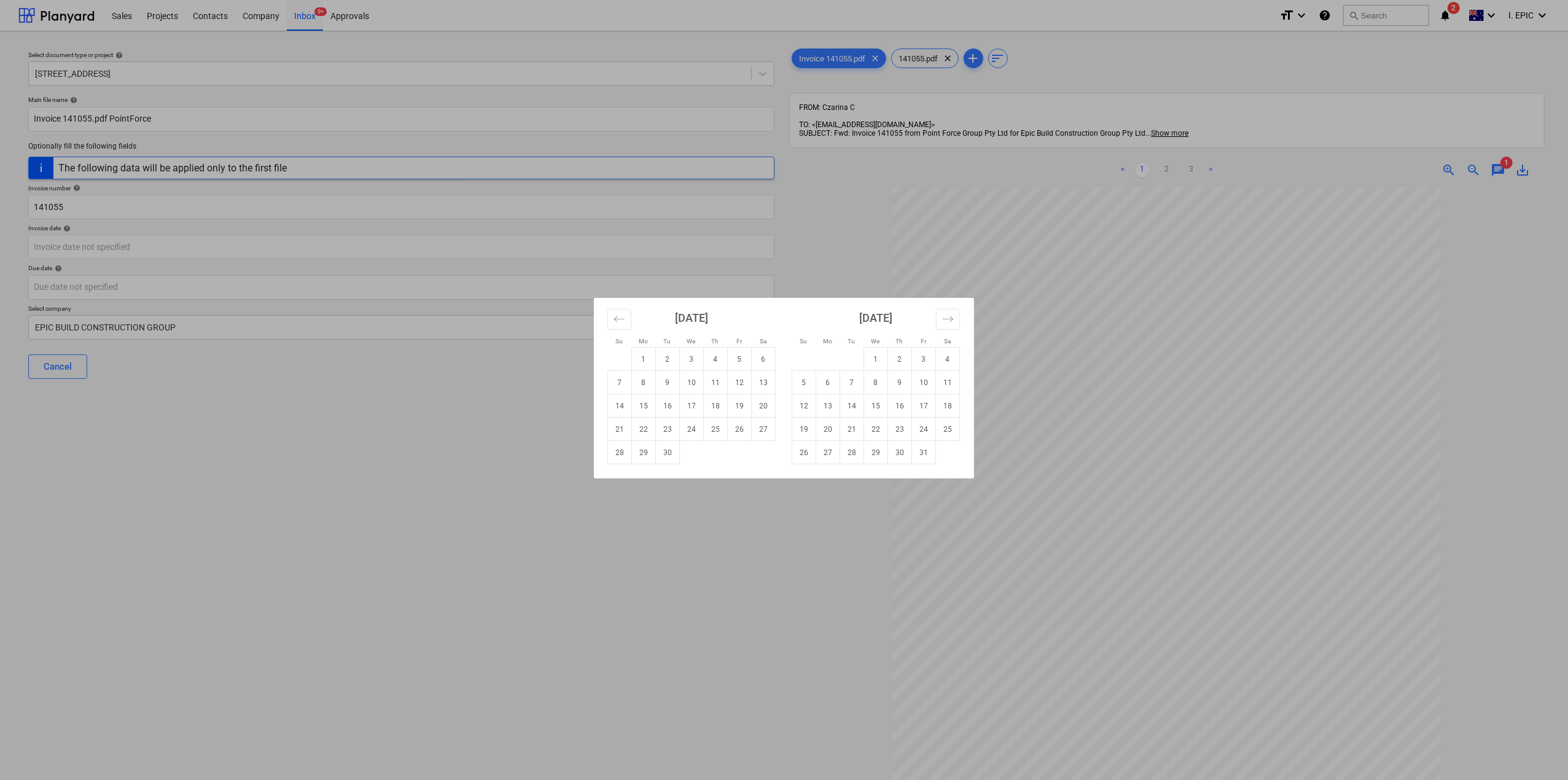
click at [106, 208] on div "Su Mo Tu We Th Fr Sa Su Mo Tu We Th Fr Sa August 2025 1 2 3 4 5 6 7 8 9 10 11 1…" at bounding box center [784, 390] width 1568 height 780
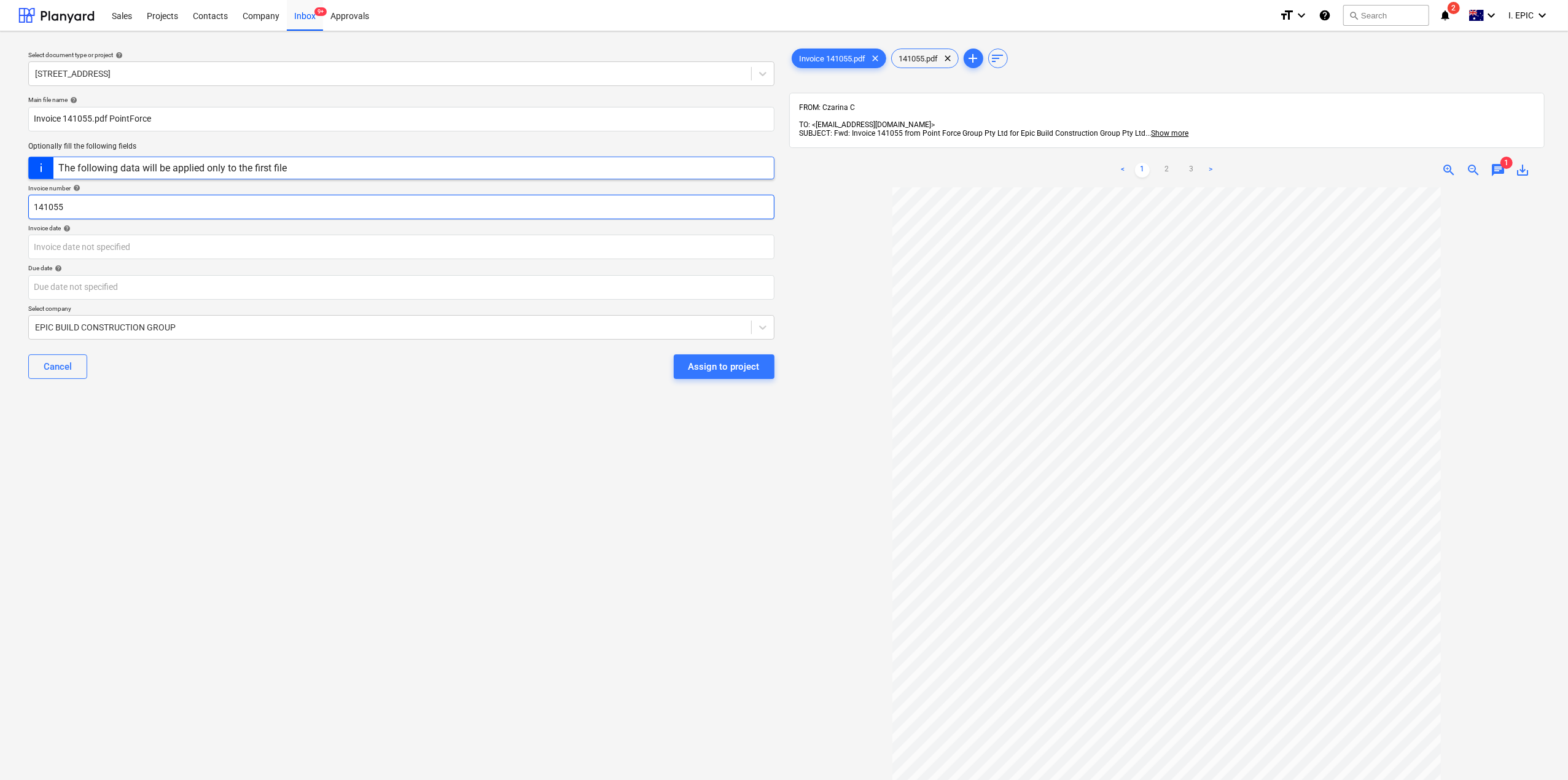
click at [119, 196] on input "141055" at bounding box center [401, 207] width 746 height 25
click at [1168, 129] on span "Show more" at bounding box center [1170, 134] width 37 height 9
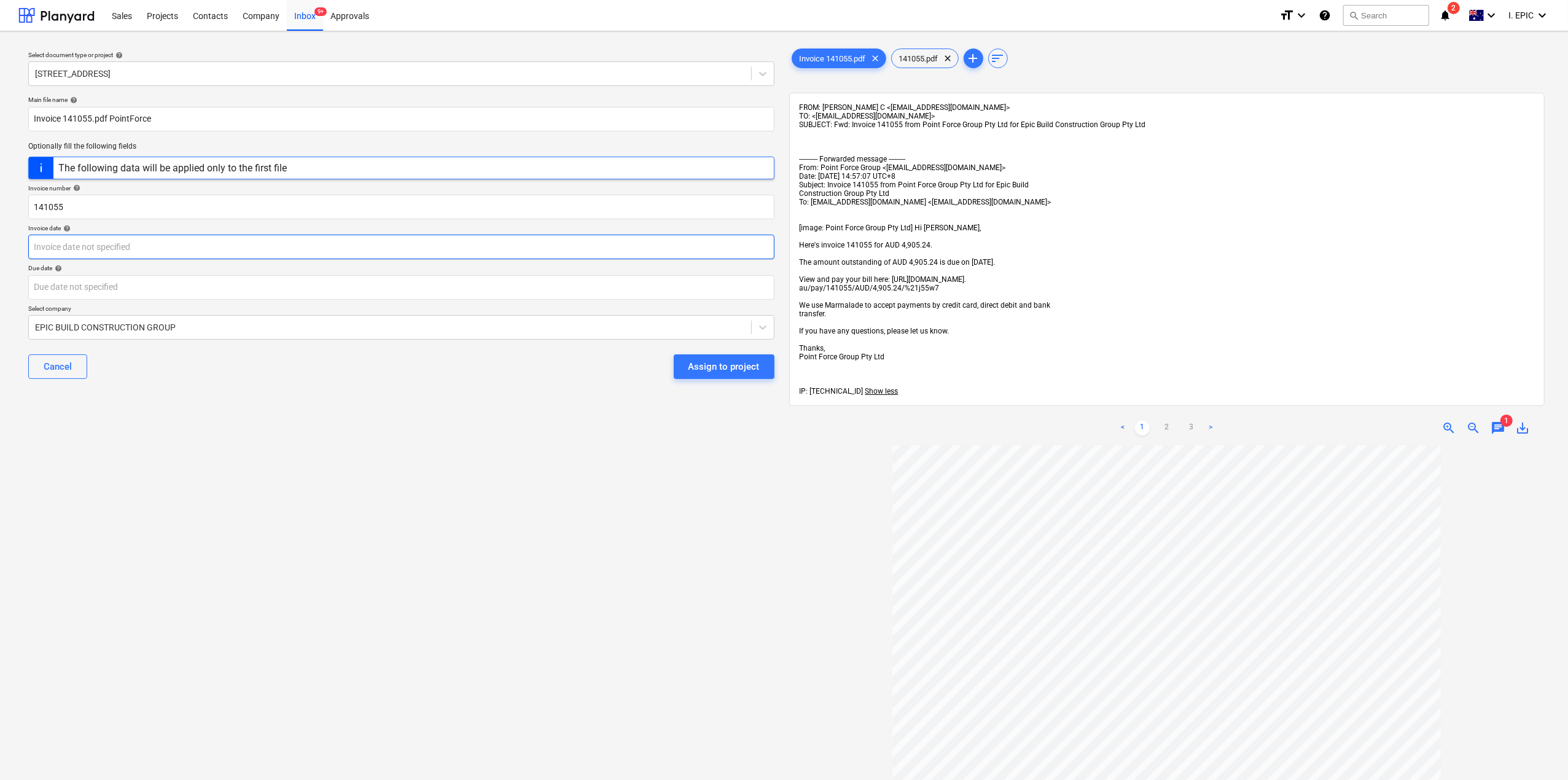
click at [107, 251] on body "Sales Projects Contacts Company Inbox 9+ Approvals format_size keyboard_arrow_d…" at bounding box center [784, 390] width 1568 height 780
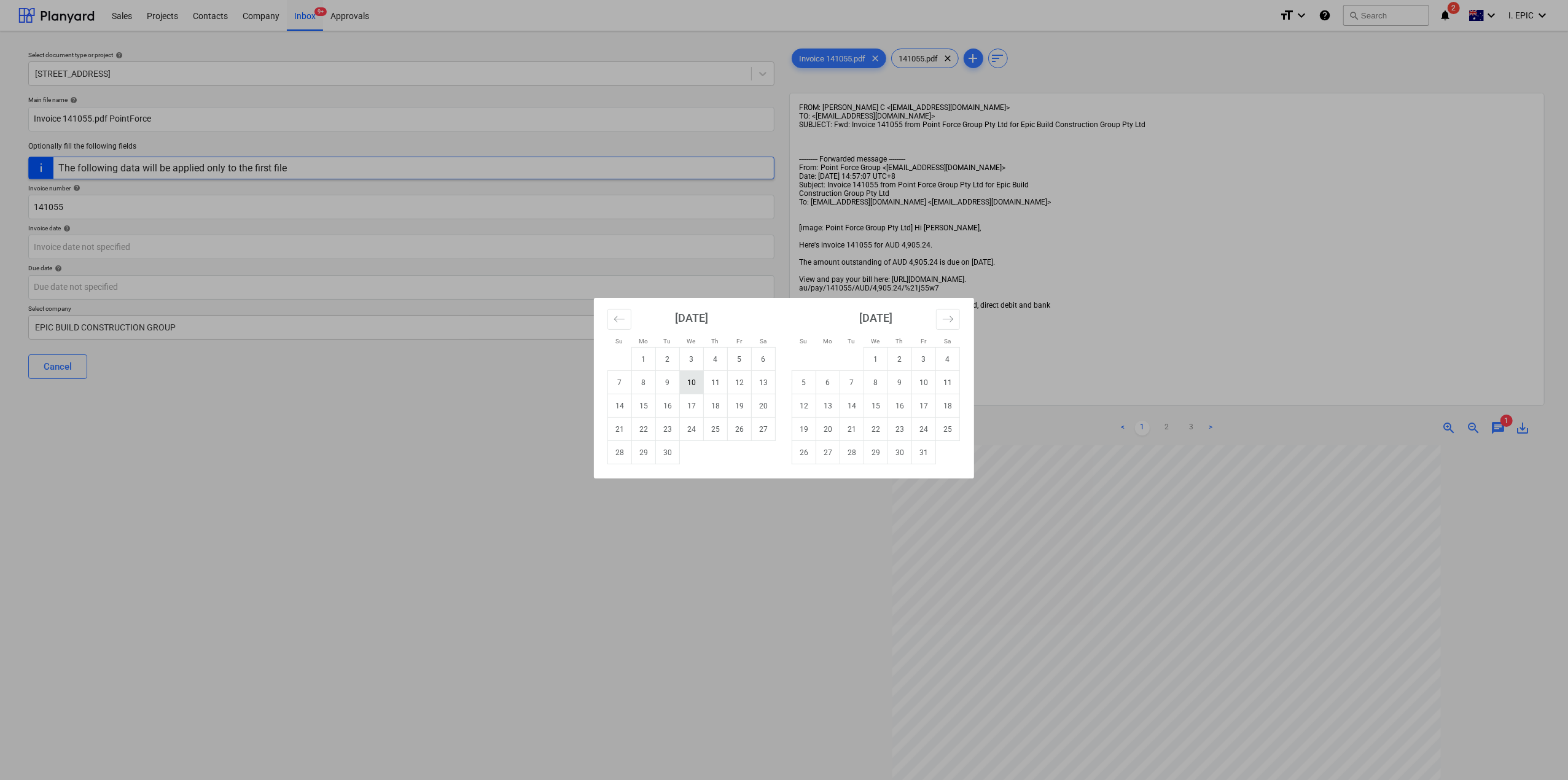
click at [690, 378] on td "10" at bounding box center [692, 383] width 24 height 23
type input "10 Sep 2025"
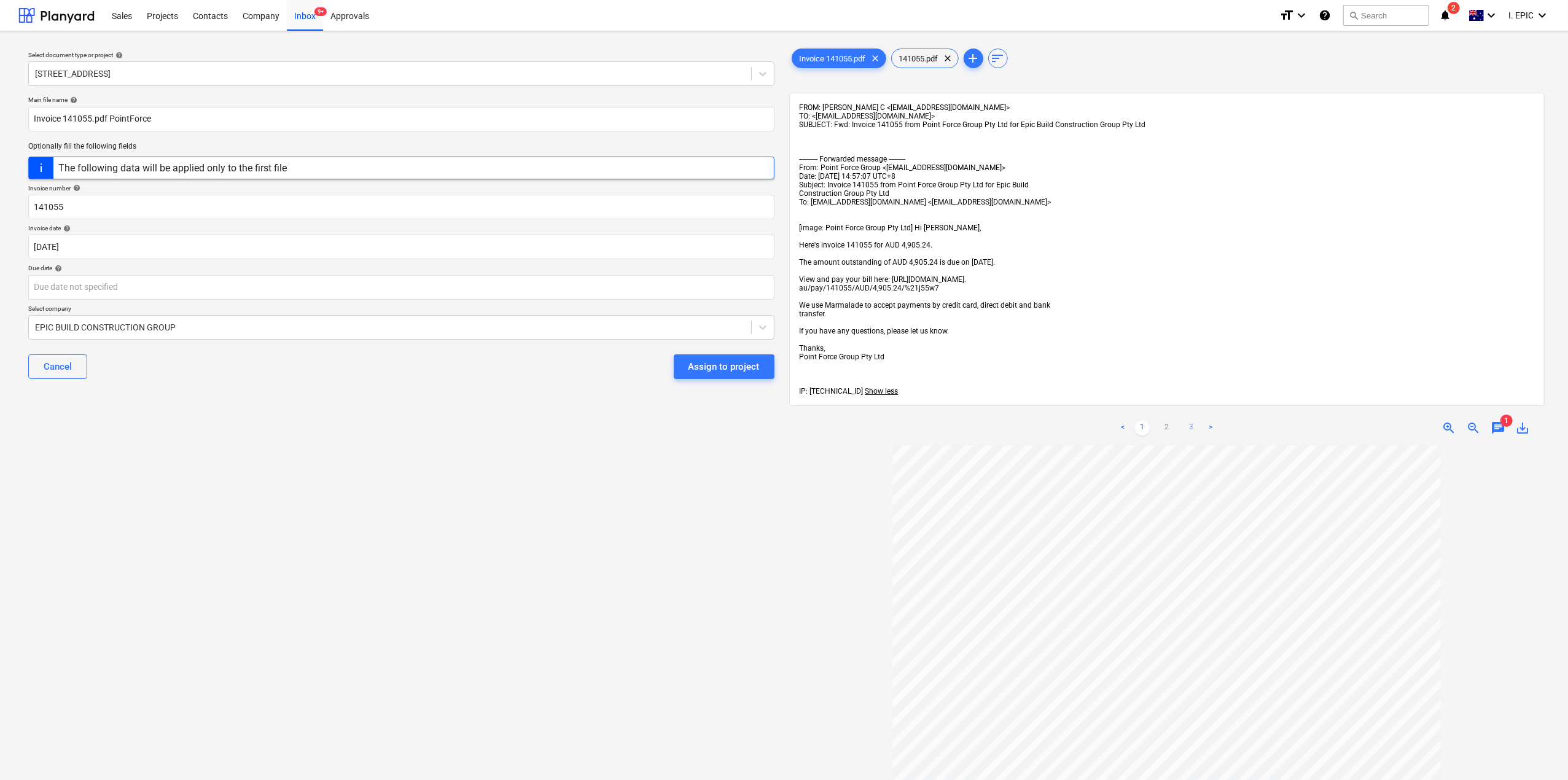
click at [1192, 435] on link "3" at bounding box center [1191, 427] width 15 height 15
click at [35, 281] on body "Sales Projects Contacts Company Inbox 9+ Approvals format_size keyboard_arrow_d…" at bounding box center [784, 390] width 1568 height 780
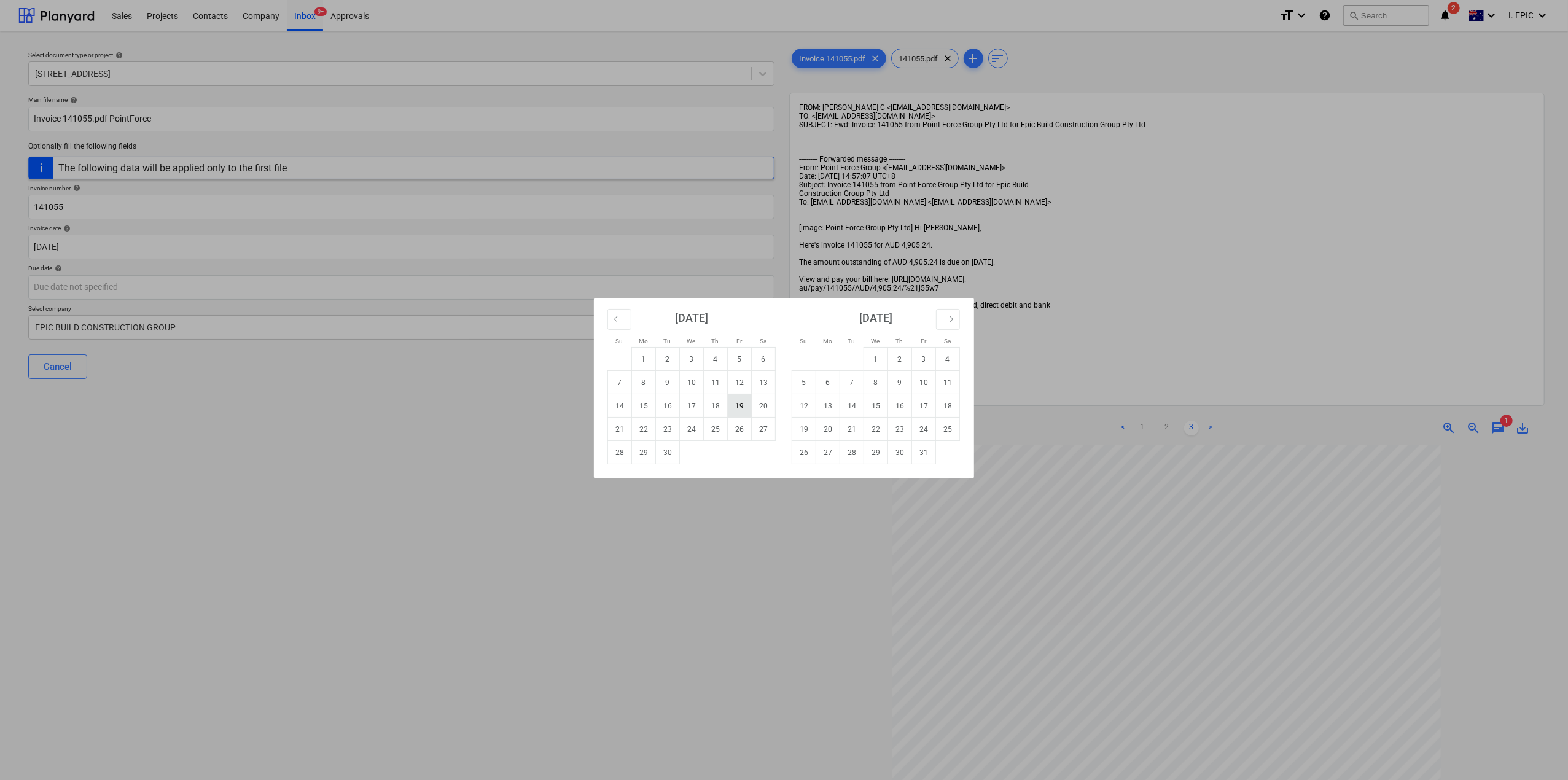
click at [742, 406] on td "19" at bounding box center [740, 406] width 24 height 23
type input "19 Sep 2025"
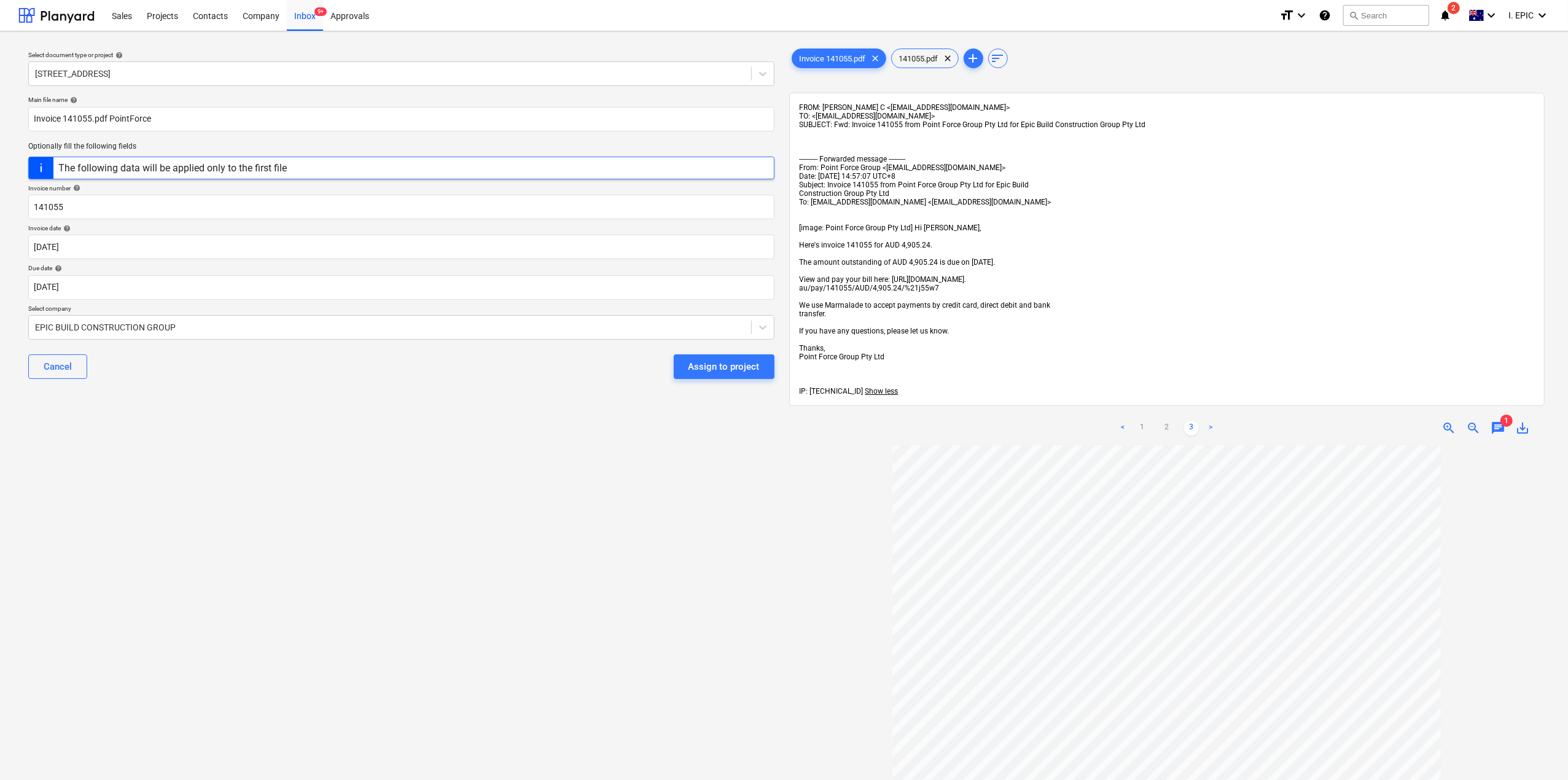
click at [221, 500] on div "Select document type or project help 248 Bay Rd, Sandringham Main file name hel…" at bounding box center [401, 619] width 766 height 1155
click at [177, 322] on div at bounding box center [390, 328] width 710 height 12
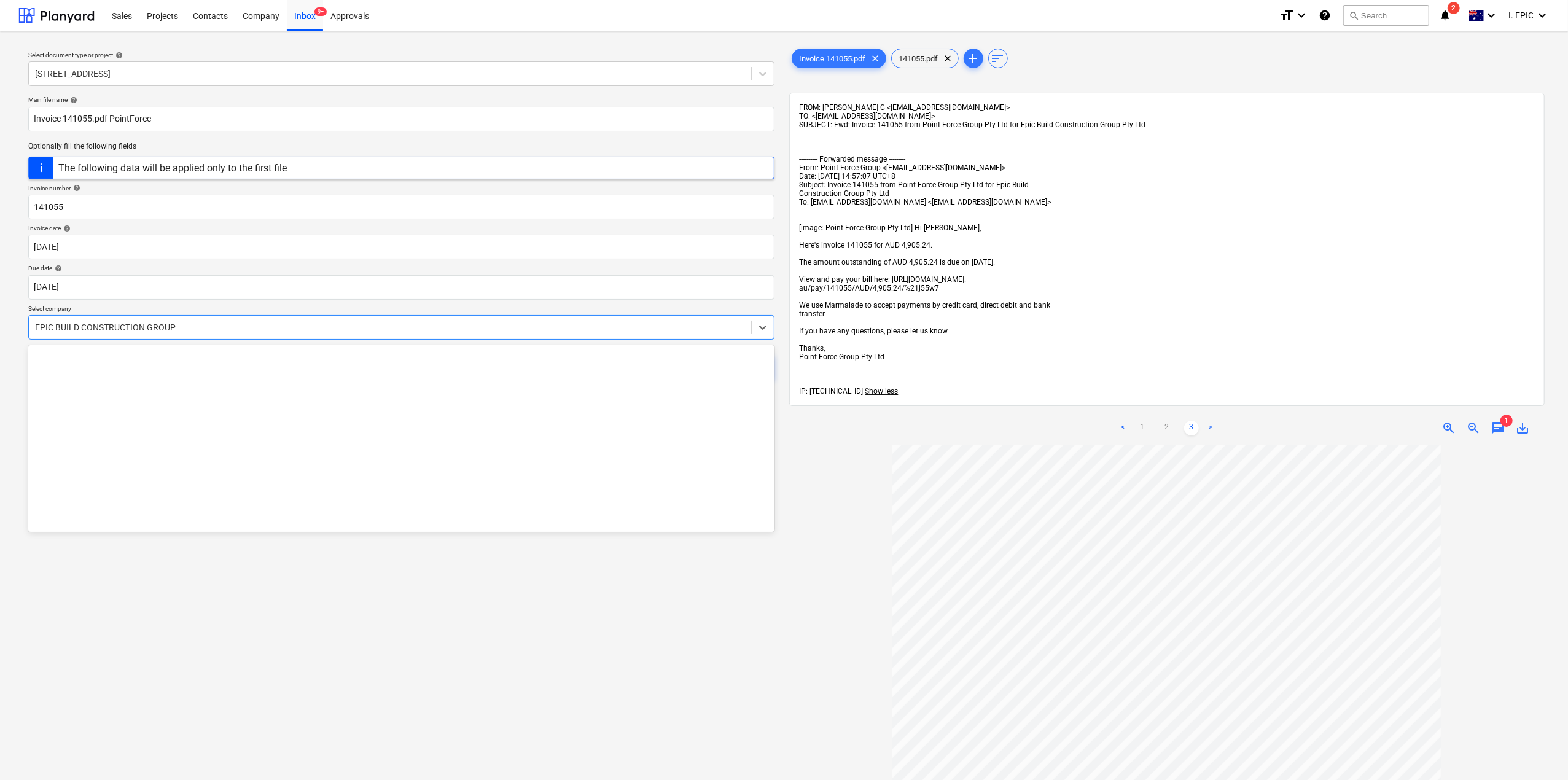
scroll to position [7398, 0]
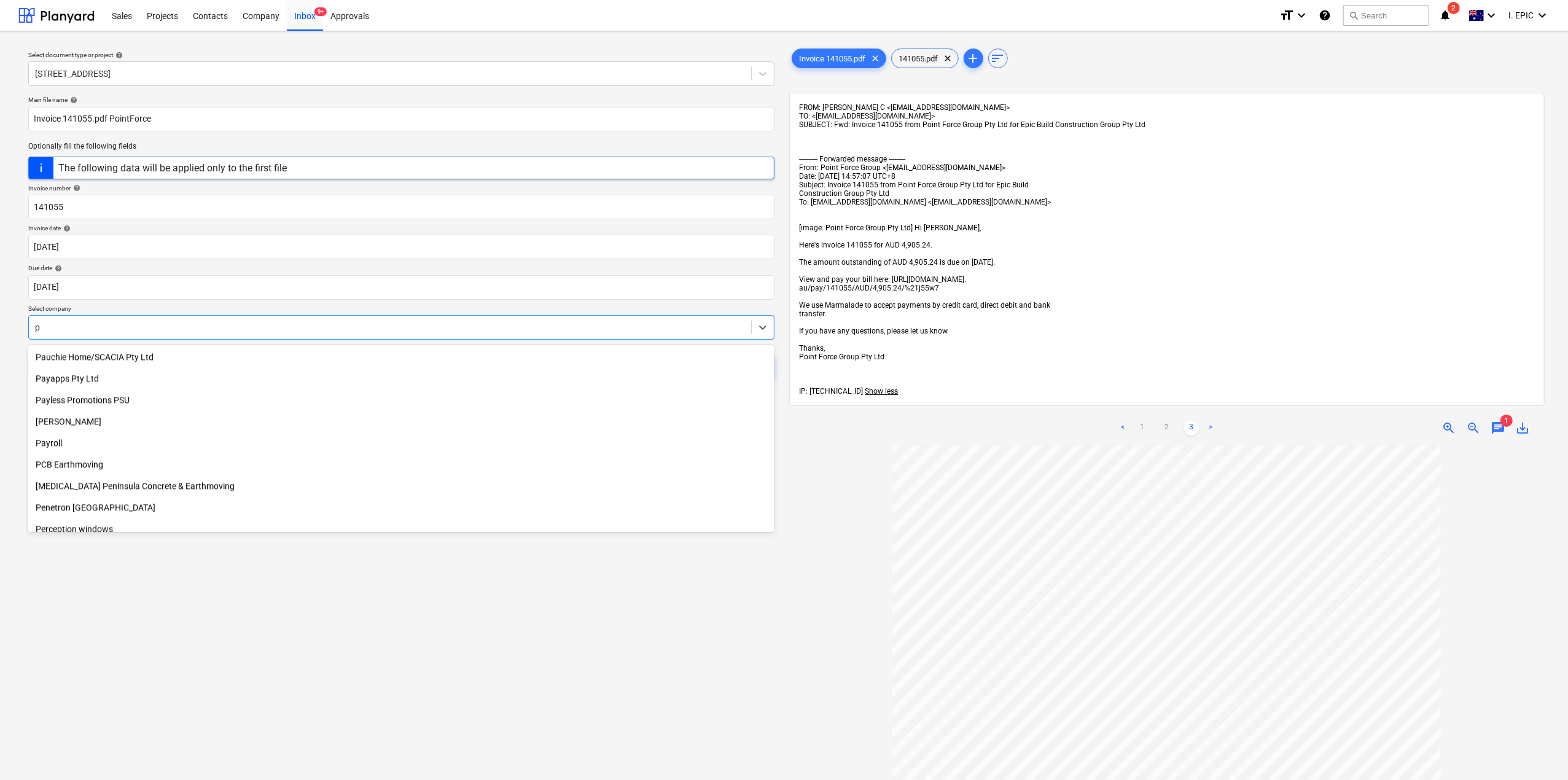
type input "po"
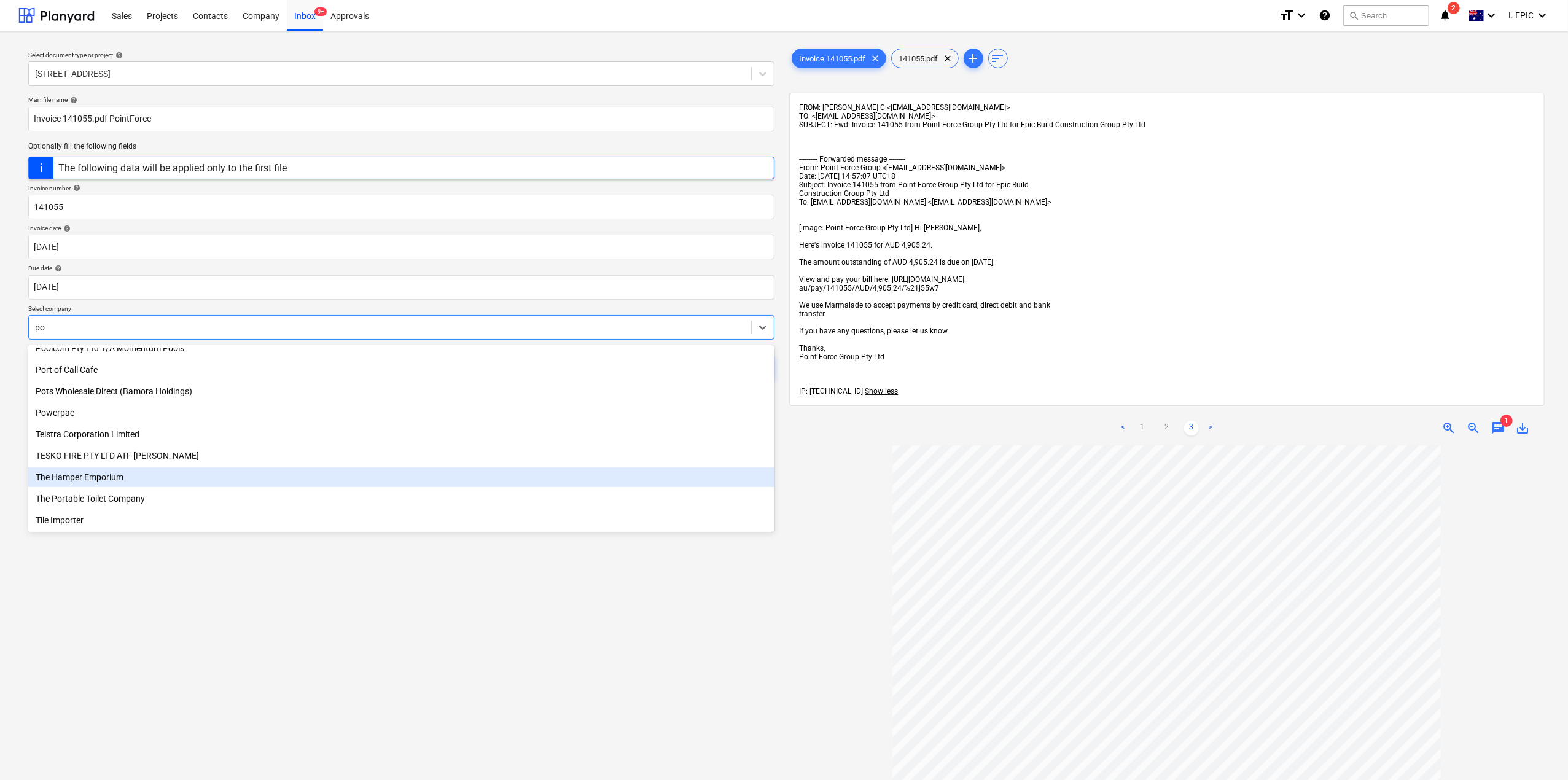
scroll to position [401, 0]
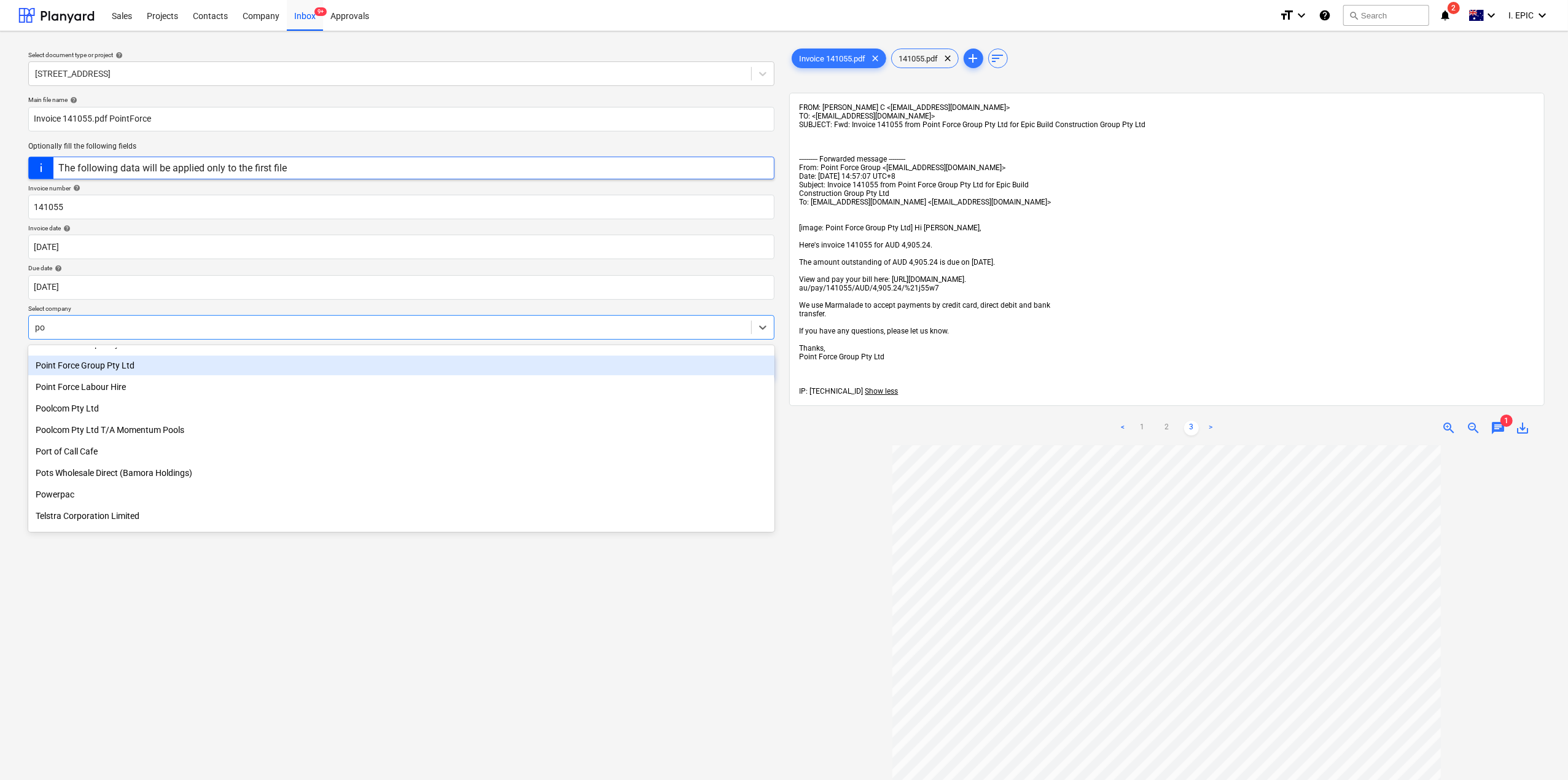
drag, startPoint x: 83, startPoint y: 375, endPoint x: 442, endPoint y: 335, distance: 361.2
click at [86, 367] on div "Point Force Group Pty Ltd" at bounding box center [401, 365] width 746 height 20
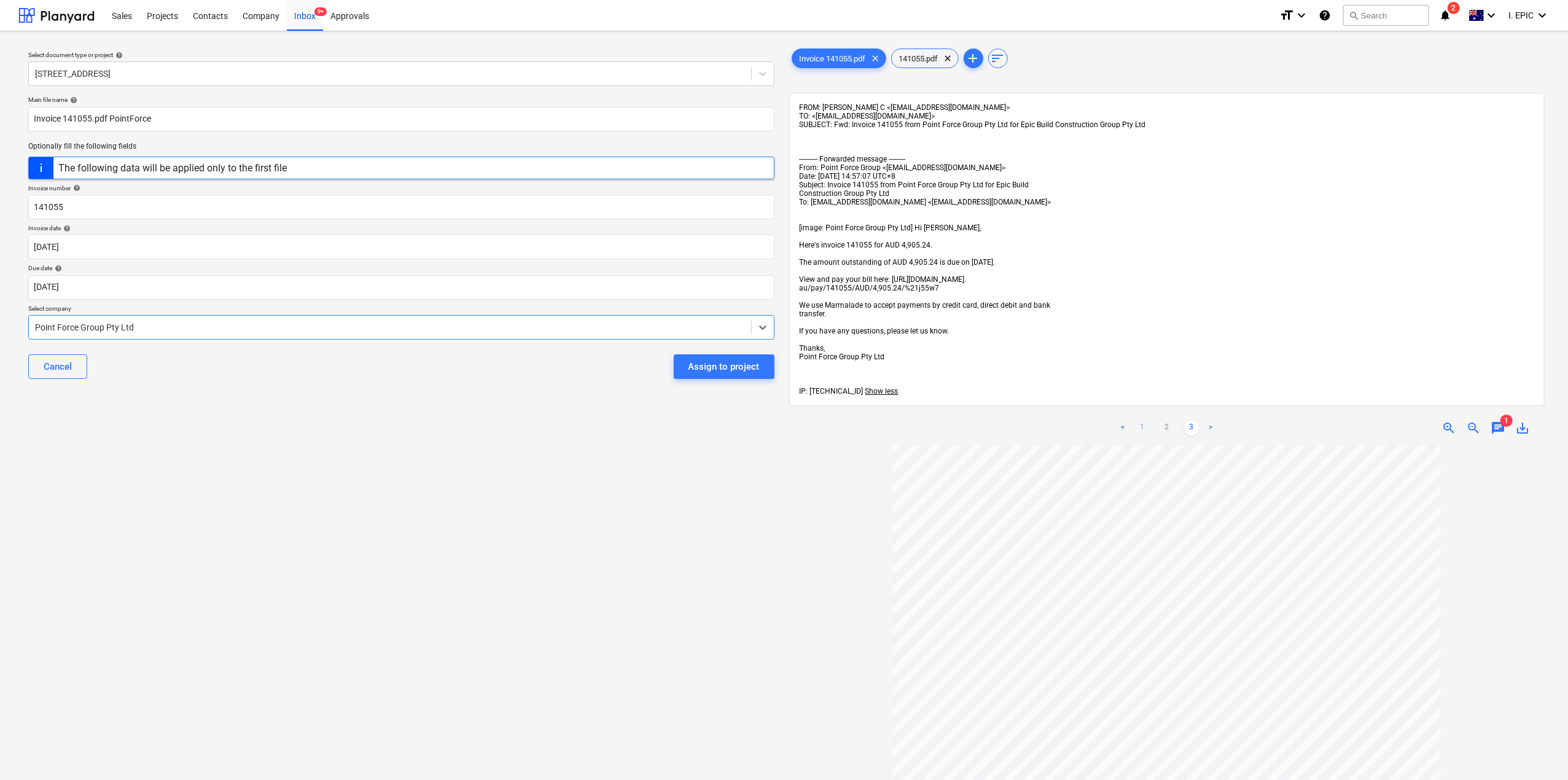
click at [1141, 435] on link "1" at bounding box center [1142, 427] width 15 height 15
click at [531, 613] on div "Select document type or project help 248 Bay Rd, Sandringham Main file name hel…" at bounding box center [401, 619] width 766 height 1155
click at [732, 372] on div "Assign to project" at bounding box center [724, 366] width 72 height 16
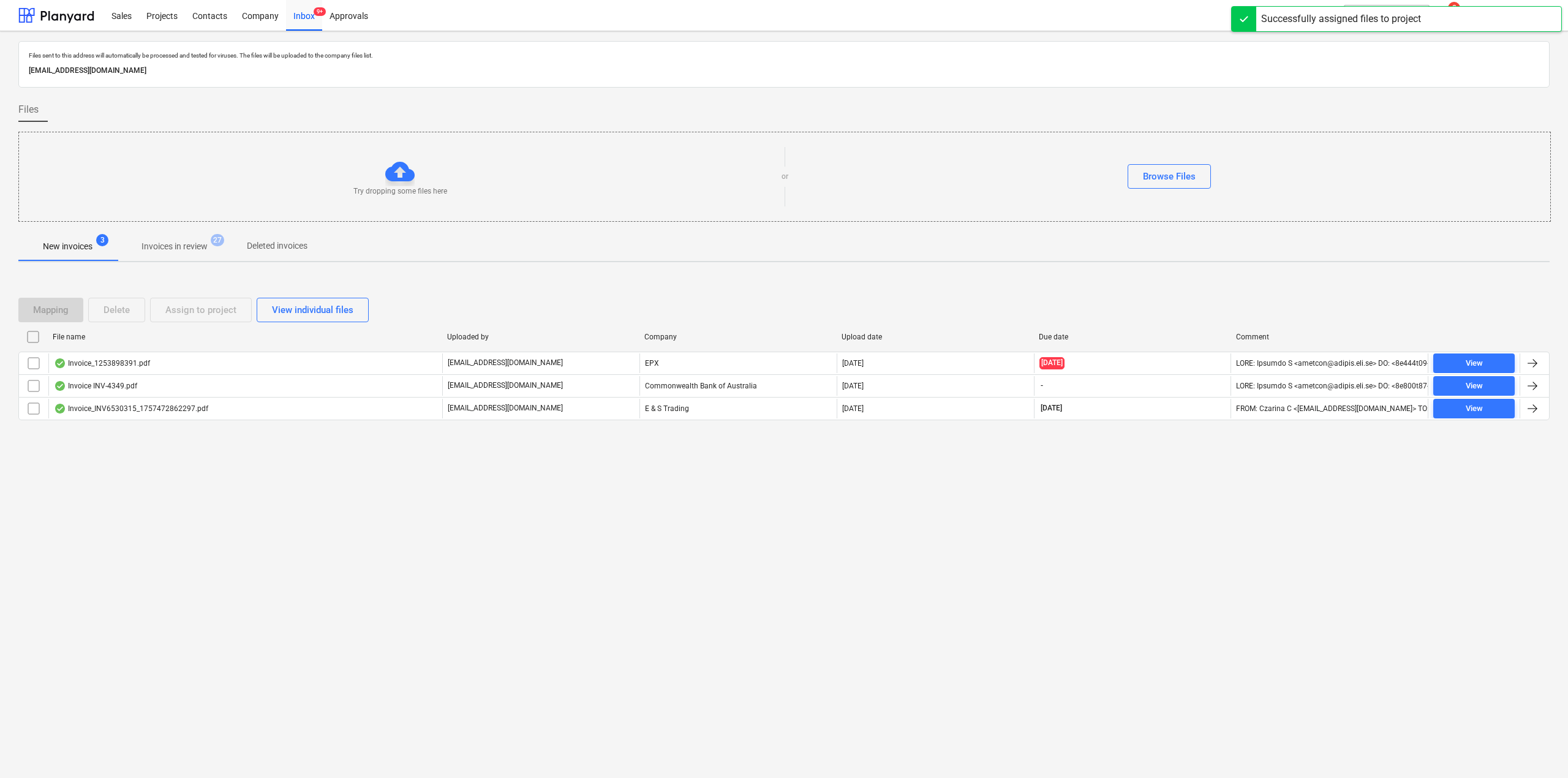
click at [167, 628] on div "Files sent to this address will automatically be processed and tested for virus…" at bounding box center [784, 404] width 1568 height 747
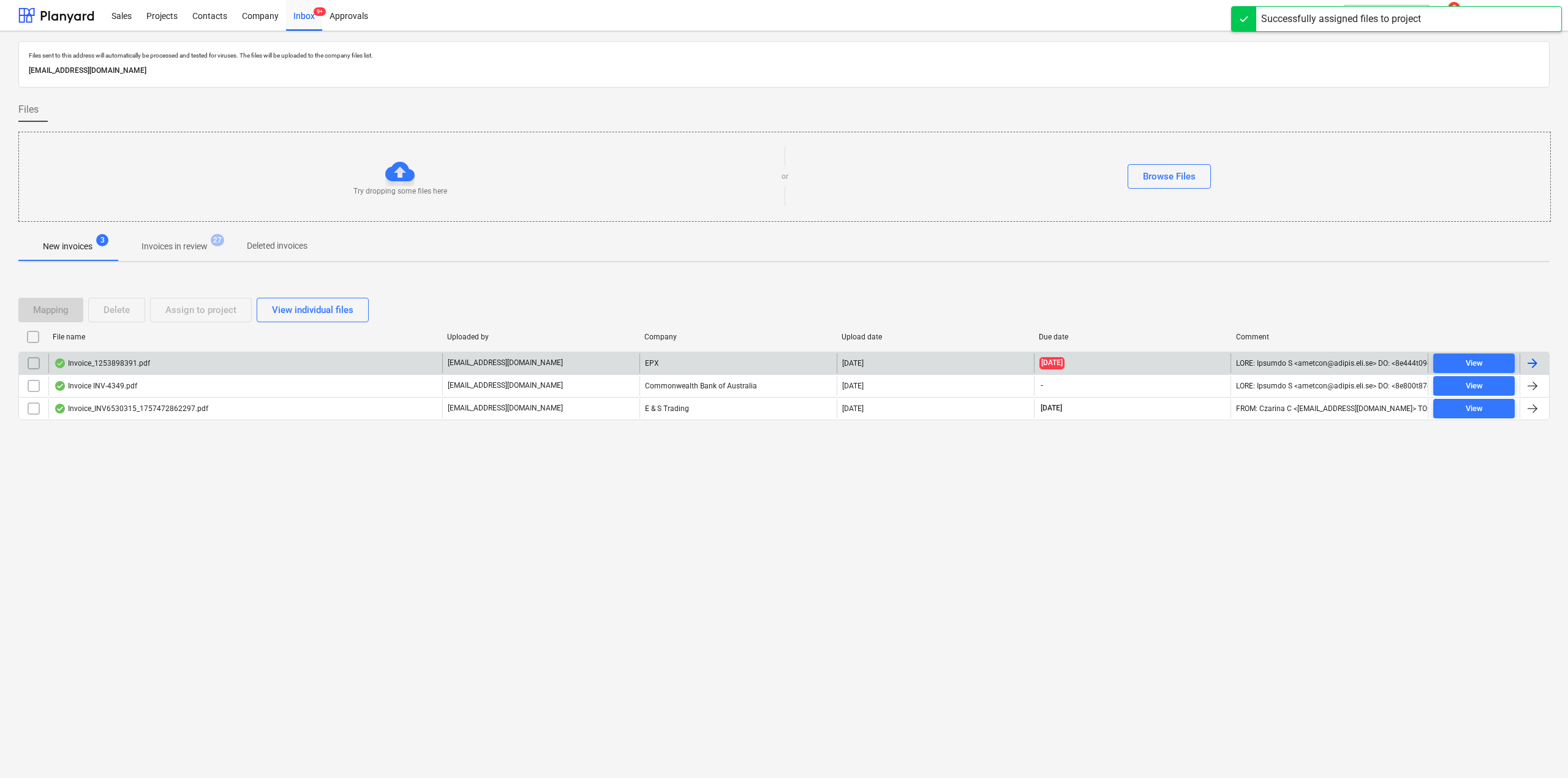
click at [176, 364] on div "Invoice_1253898391.pdf" at bounding box center [245, 363] width 394 height 20
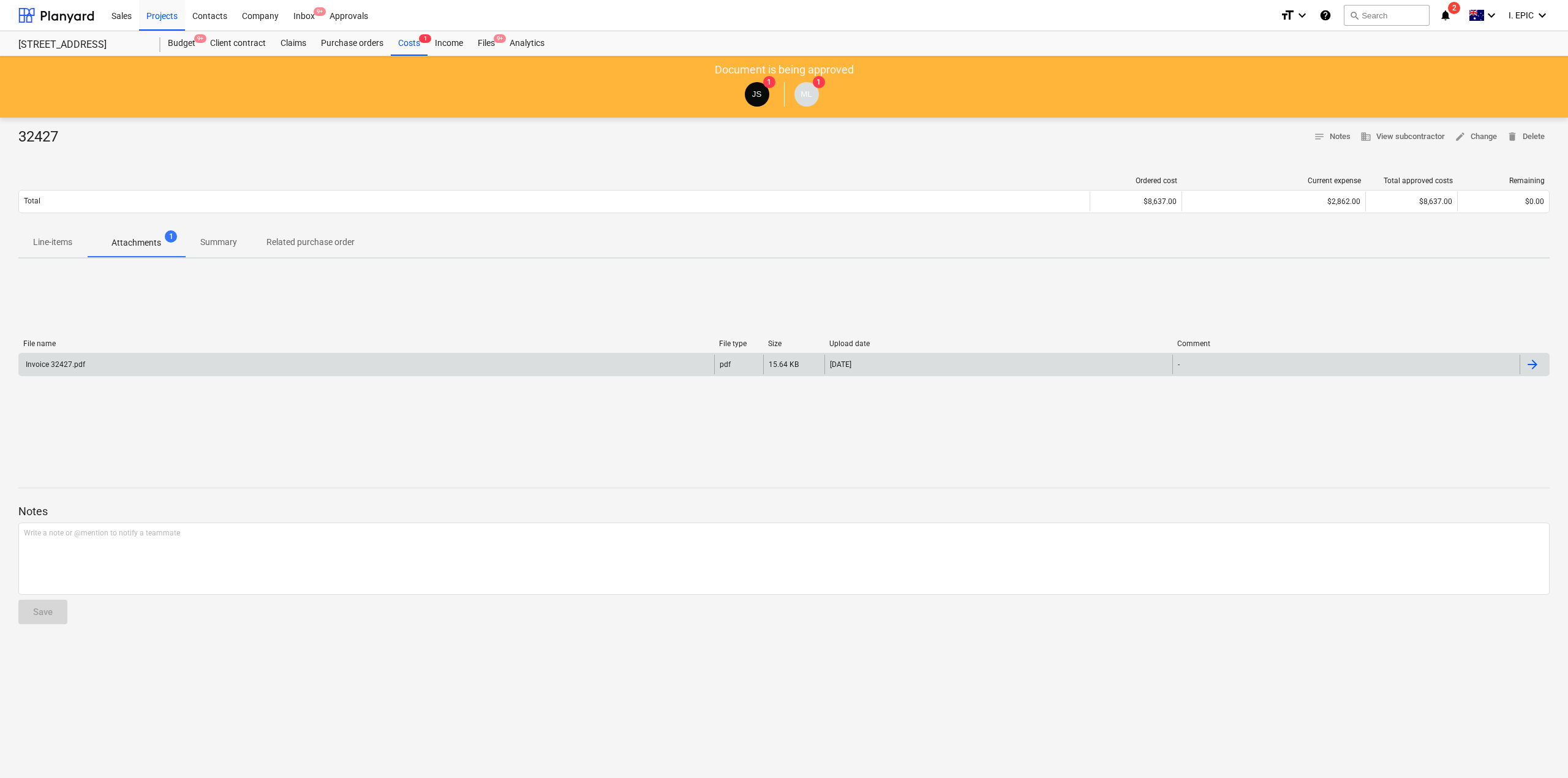
click at [50, 362] on div "Invoice 32427.pdf" at bounding box center [54, 364] width 61 height 9
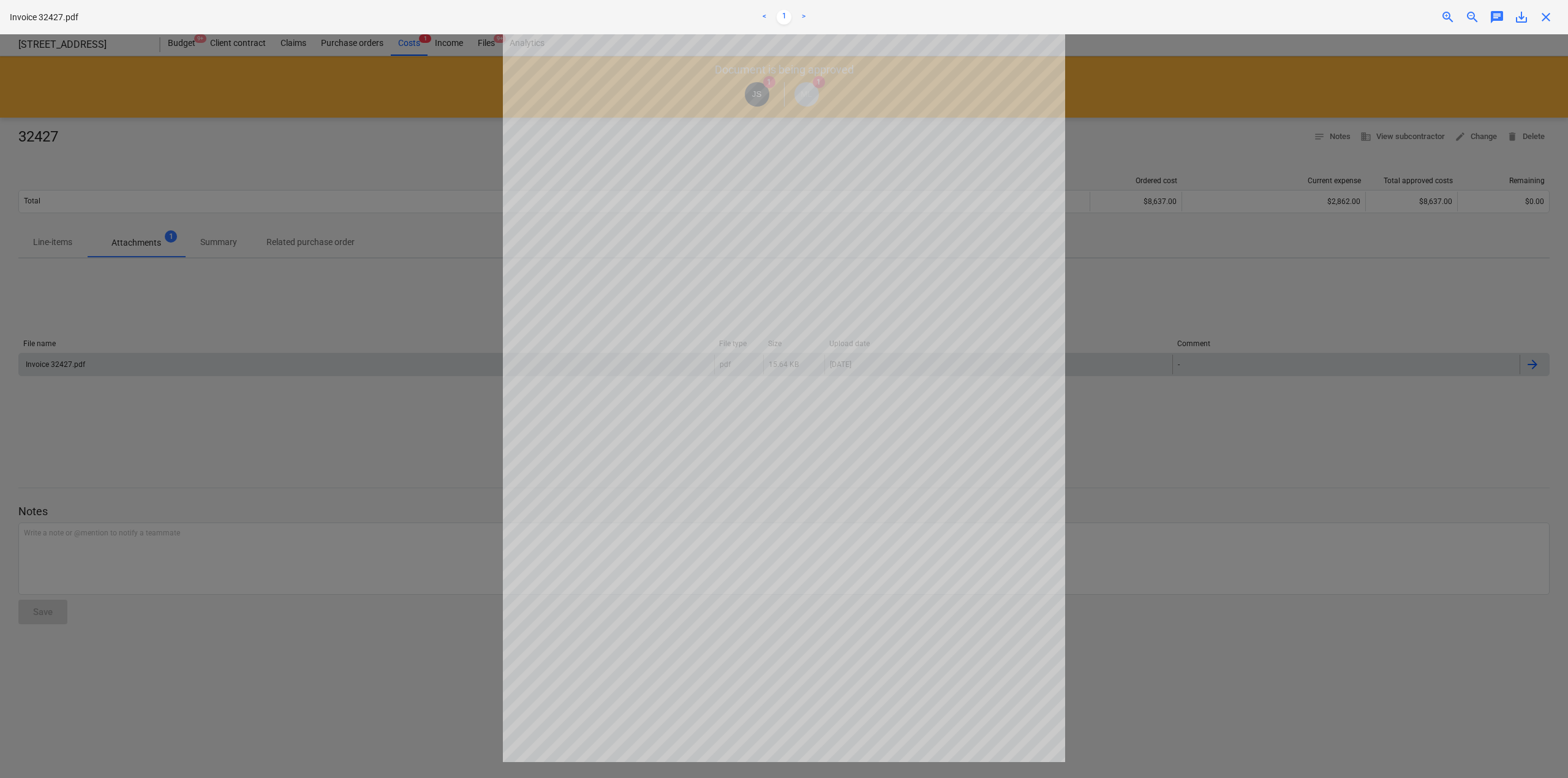
click at [265, 398] on div at bounding box center [784, 406] width 1568 height 744
click at [75, 112] on div at bounding box center [784, 406] width 1568 height 744
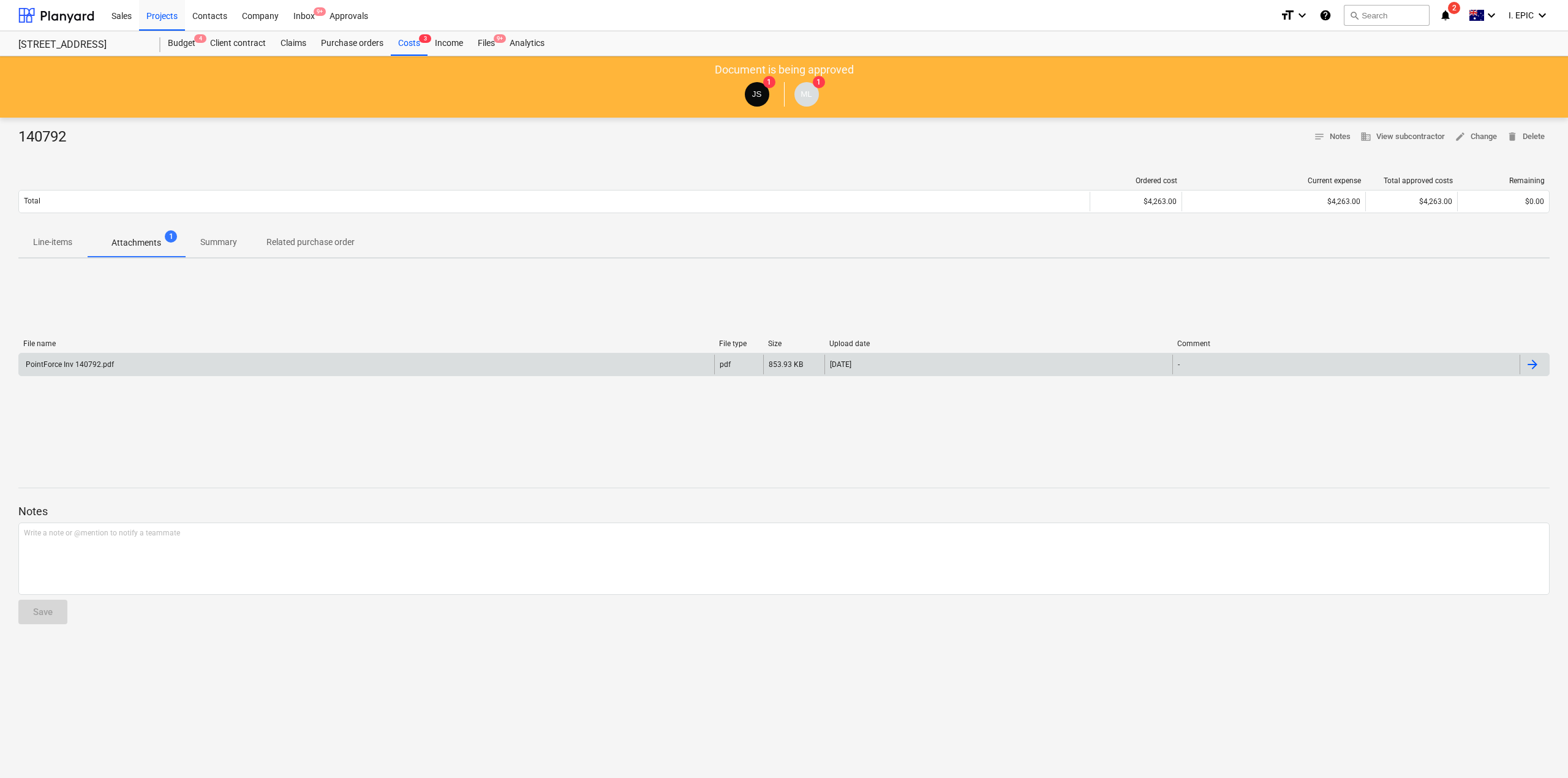
click at [77, 371] on div "PointForce Inv 140792.pdf" at bounding box center [366, 364] width 695 height 20
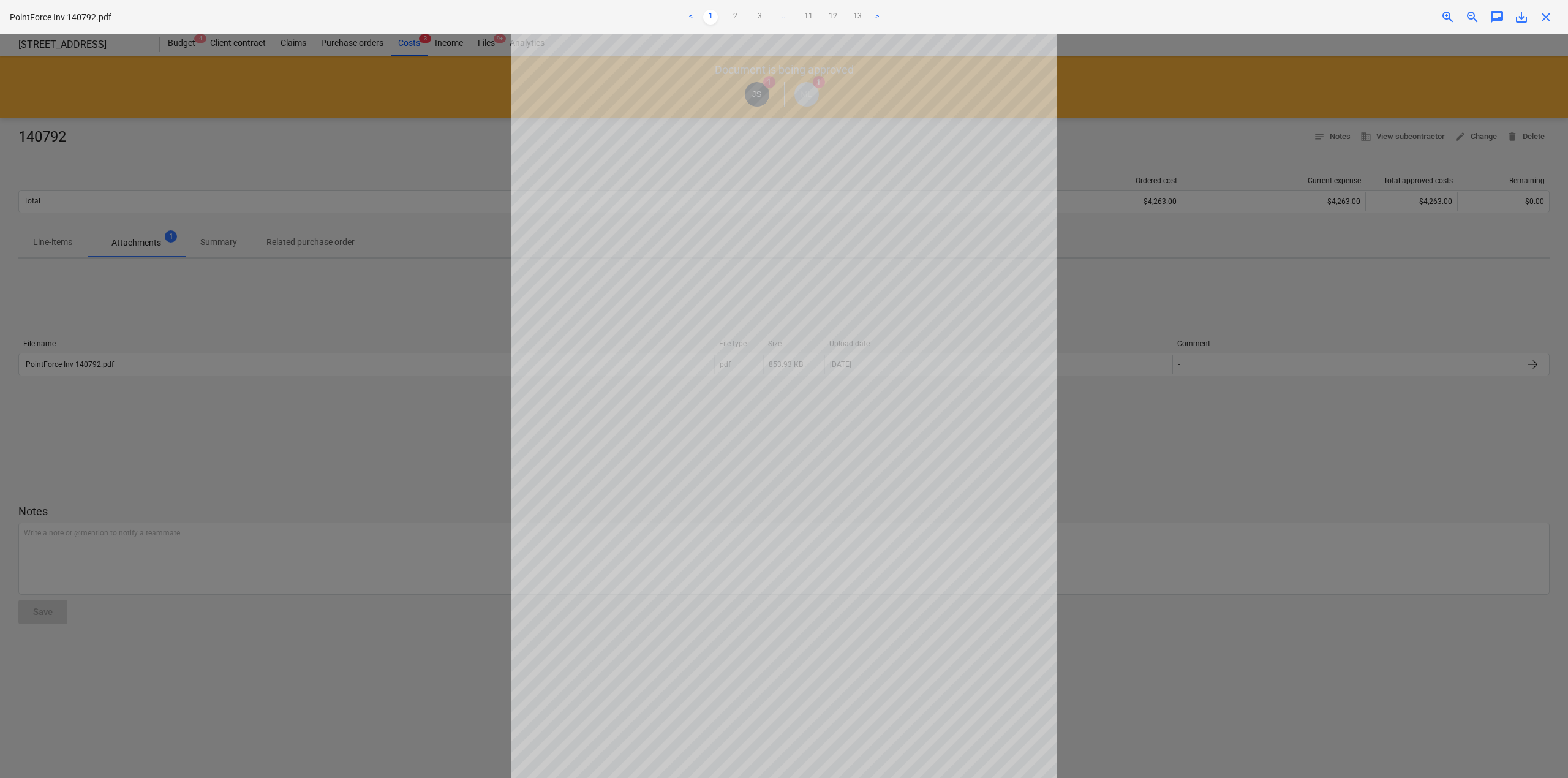
click at [234, 676] on div at bounding box center [784, 406] width 1568 height 744
click at [320, 210] on div at bounding box center [784, 406] width 1568 height 744
click at [250, 451] on div at bounding box center [784, 406] width 1568 height 744
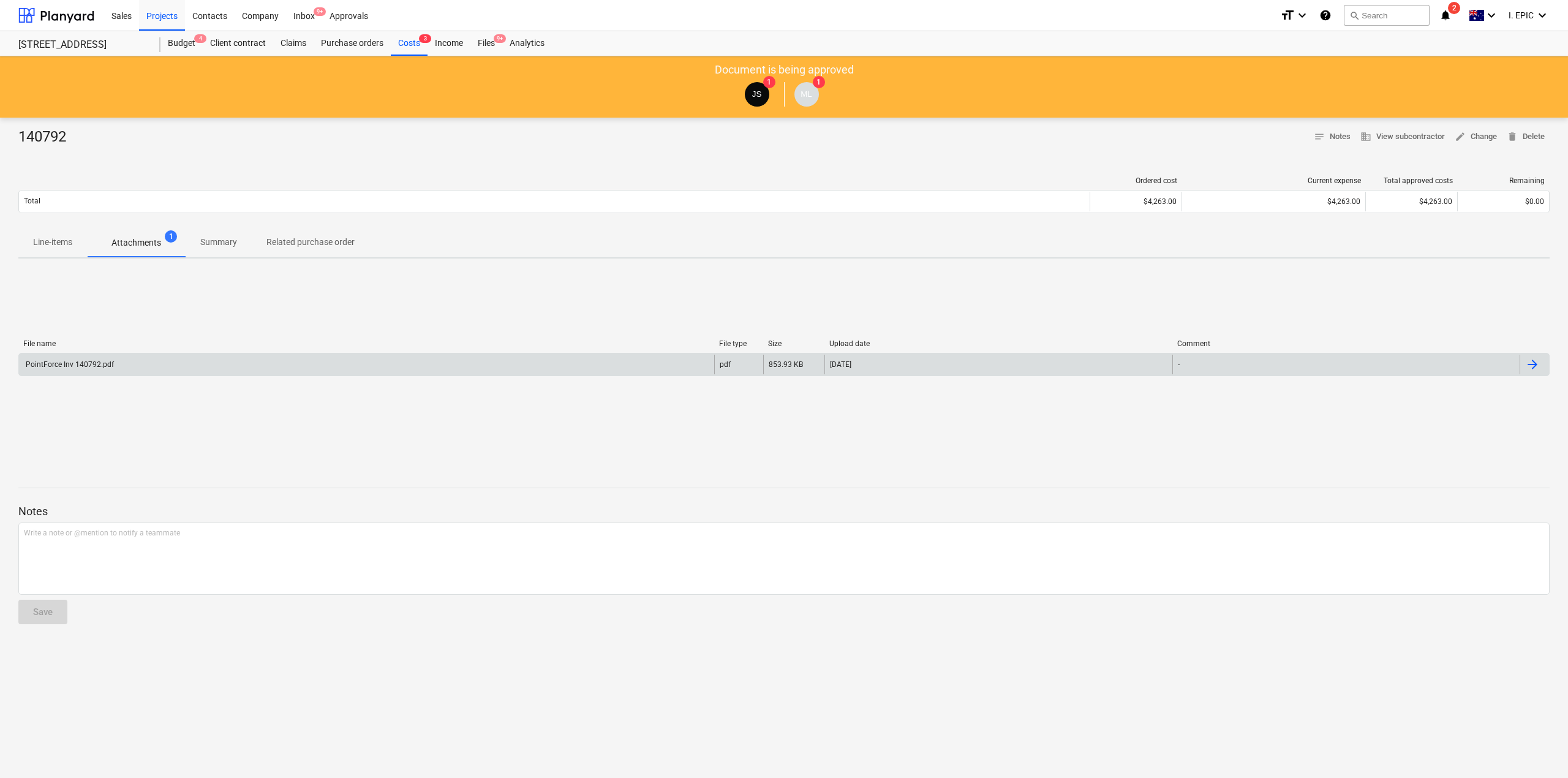
click at [58, 364] on div "PointForce Inv 140792.pdf" at bounding box center [69, 364] width 90 height 9
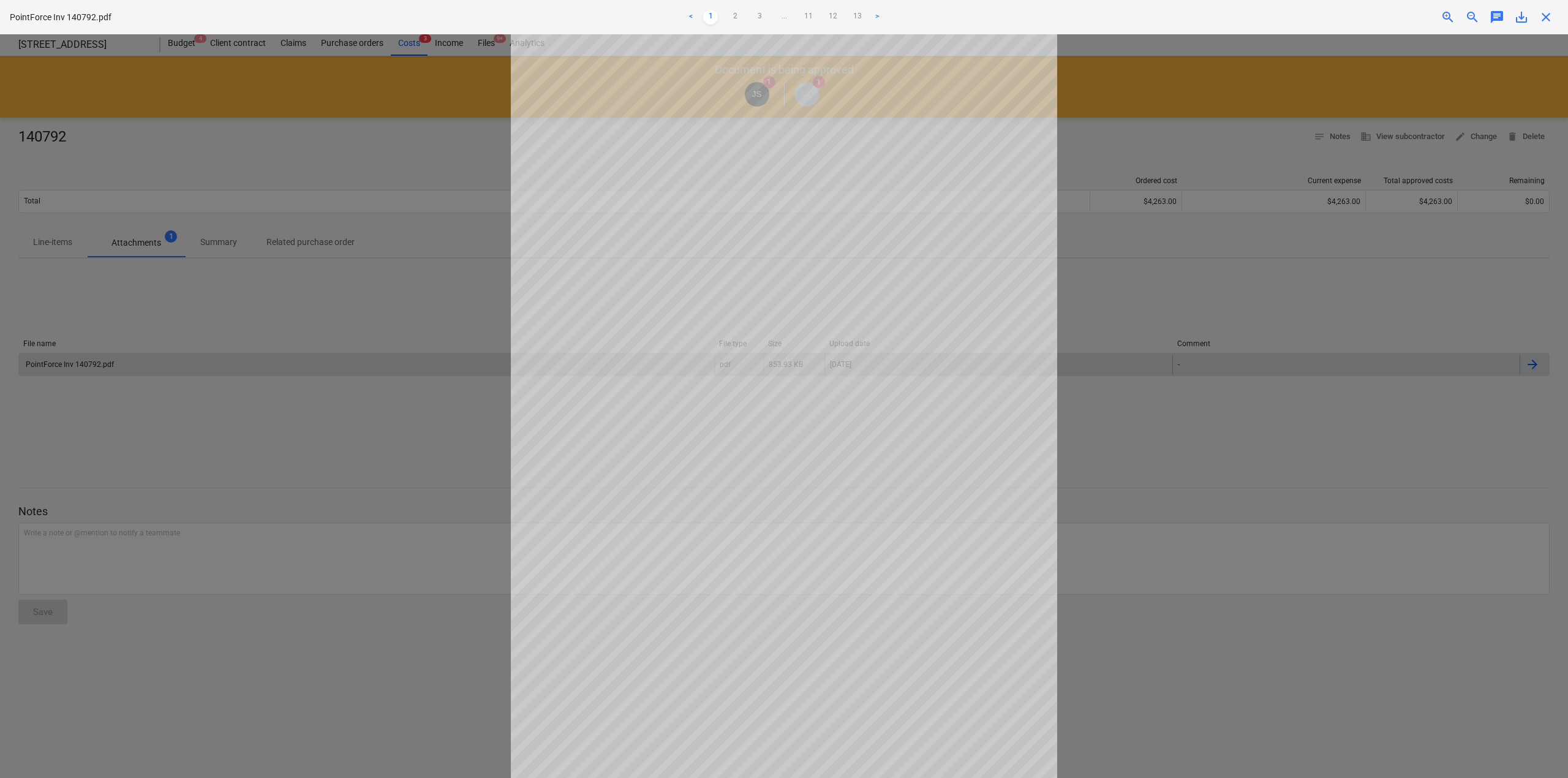
drag, startPoint x: 395, startPoint y: 541, endPoint x: 417, endPoint y: 537, distance: 22.4
click at [395, 542] on div at bounding box center [784, 406] width 1568 height 744
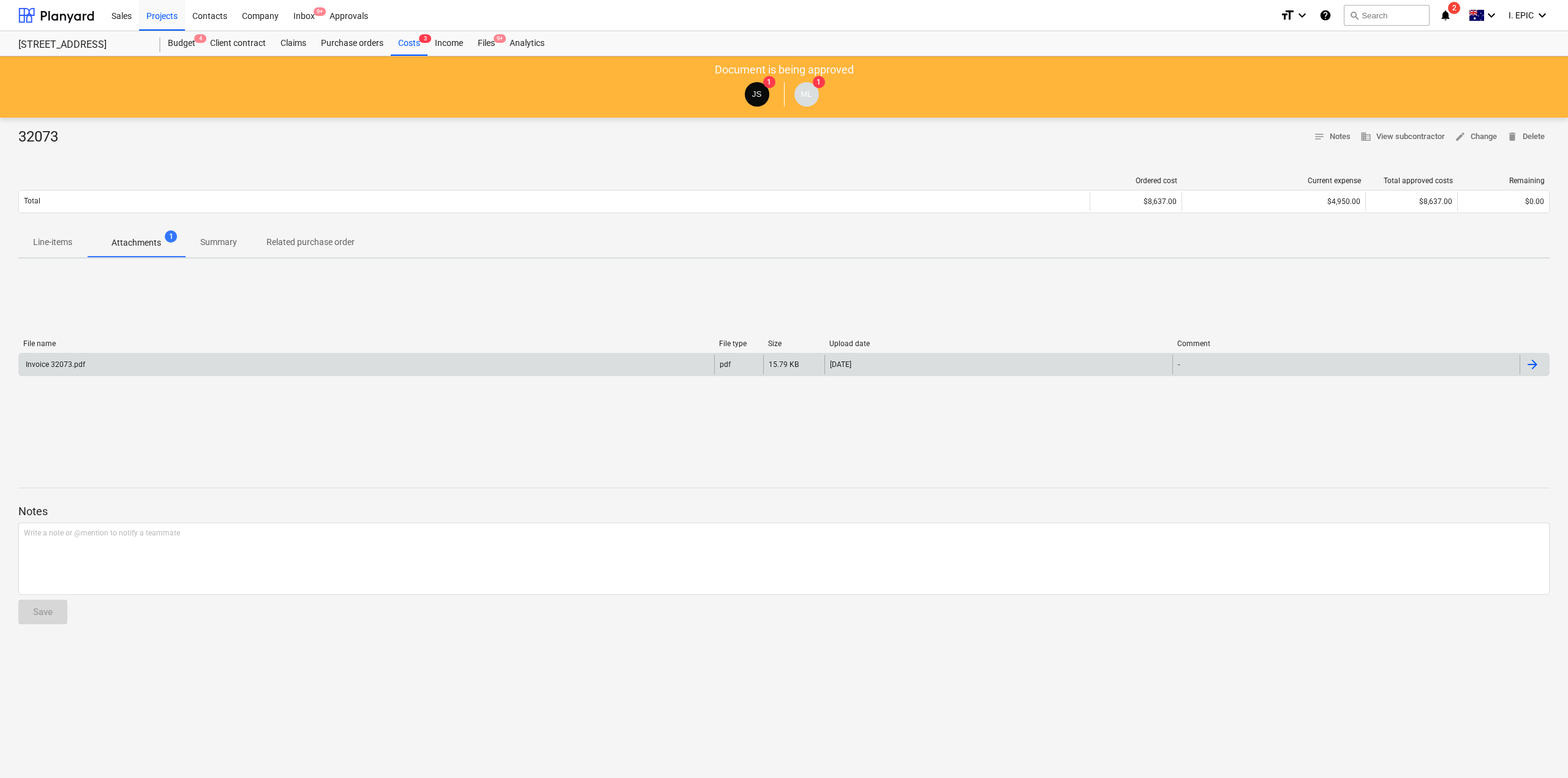
click at [61, 368] on div "Invoice 32073.pdf" at bounding box center [54, 364] width 61 height 9
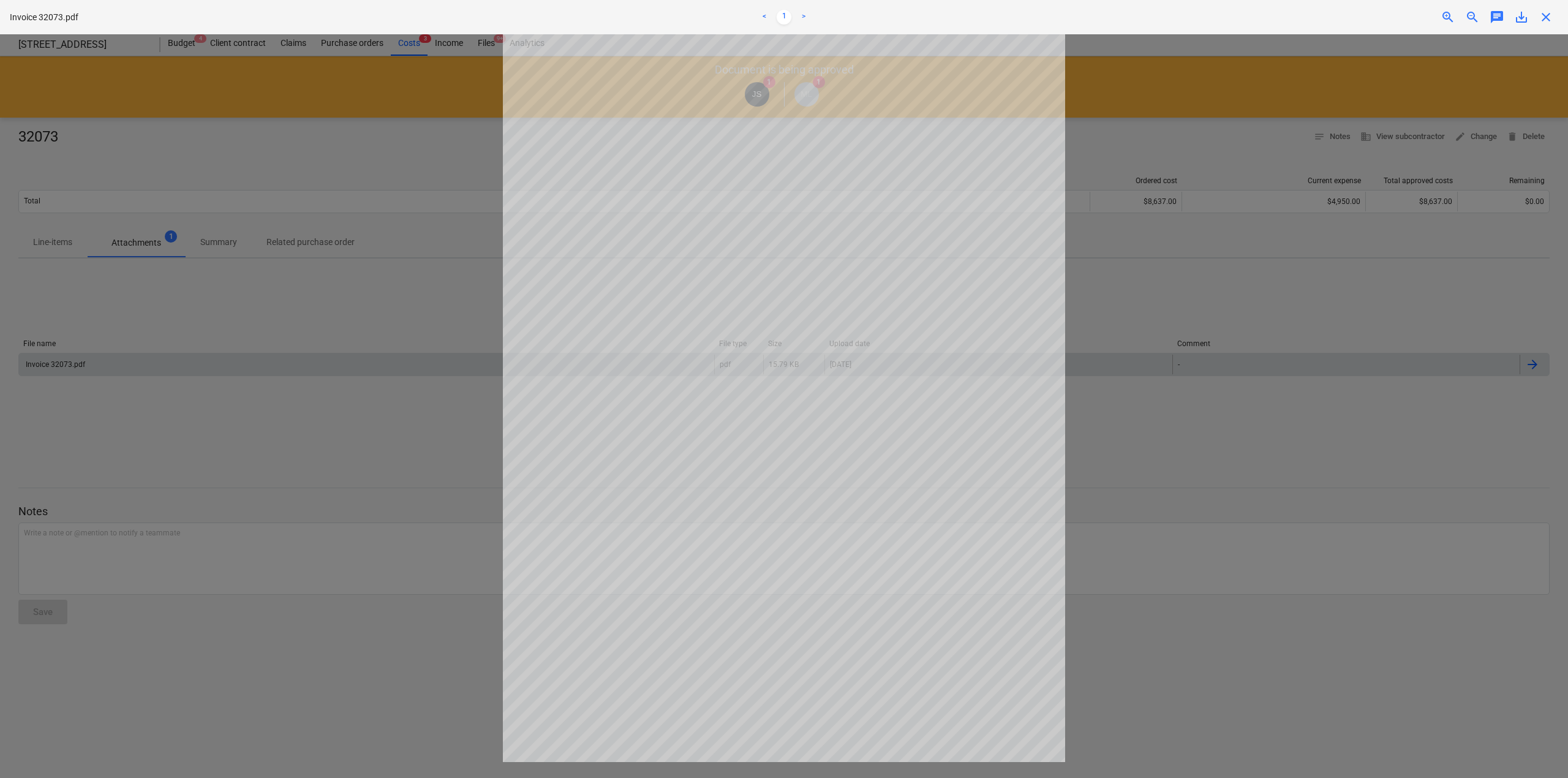
click at [147, 106] on div at bounding box center [784, 406] width 1568 height 744
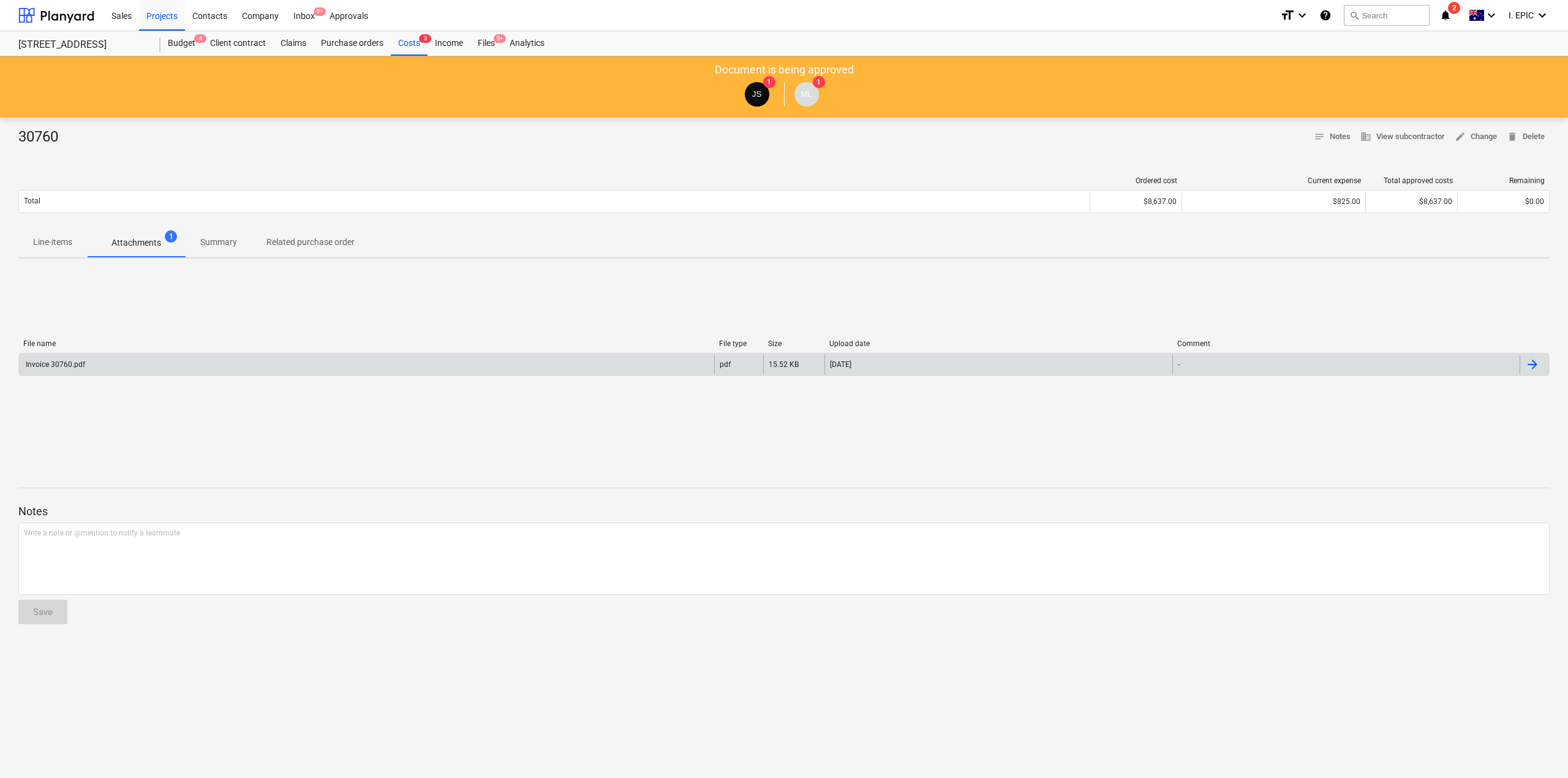
click at [48, 369] on div "Invoice 30760.pdf" at bounding box center [54, 364] width 61 height 9
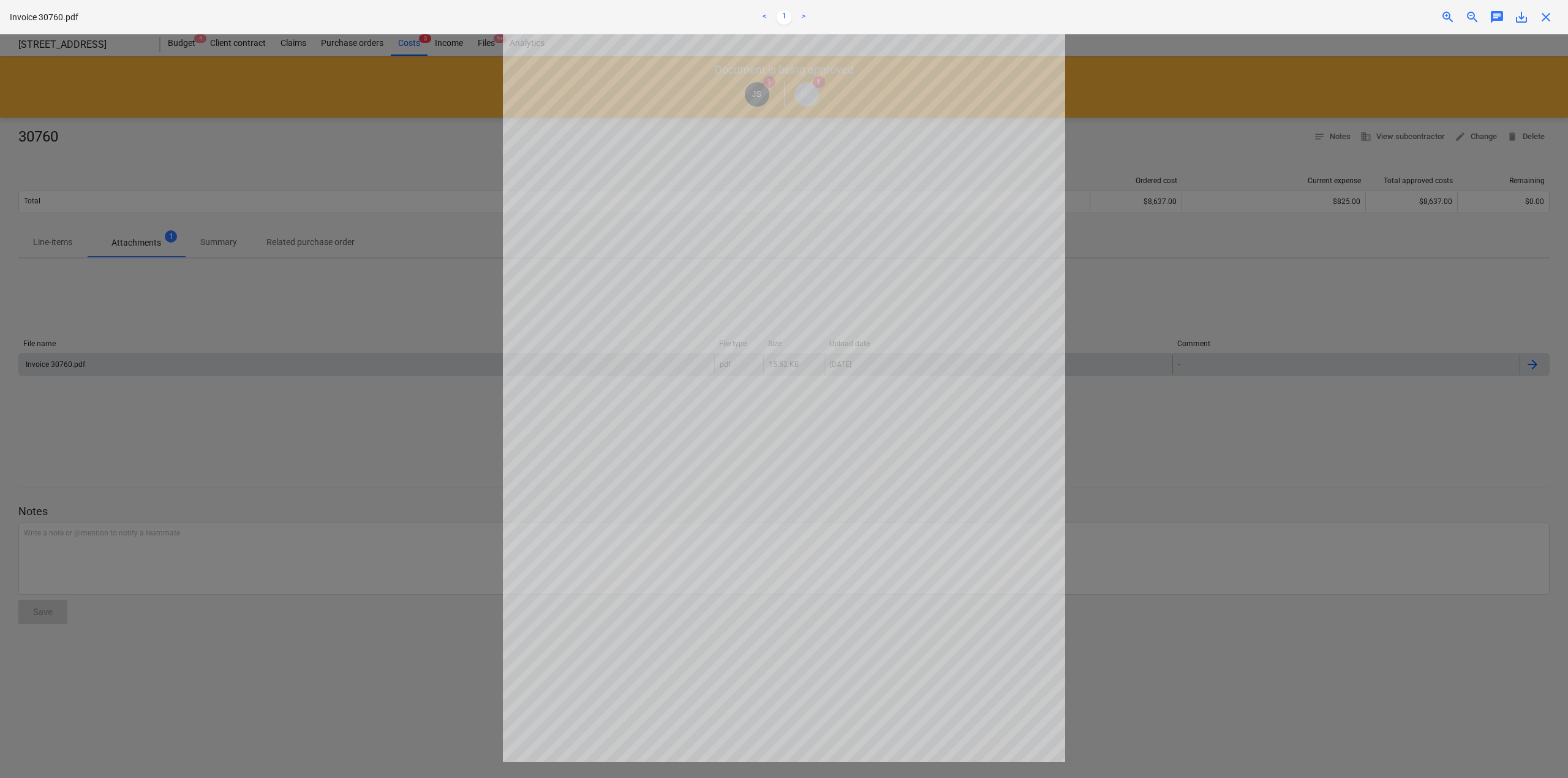
click at [414, 467] on div at bounding box center [784, 406] width 1568 height 744
